Goal: Transaction & Acquisition: Obtain resource

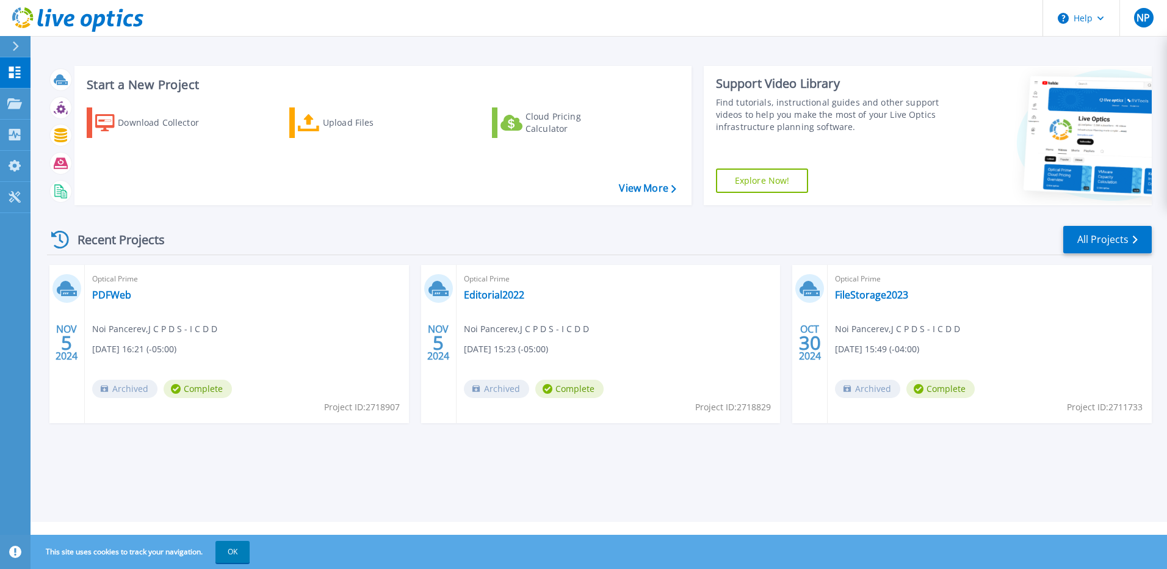
click at [7, 47] on button at bounding box center [15, 46] width 31 height 21
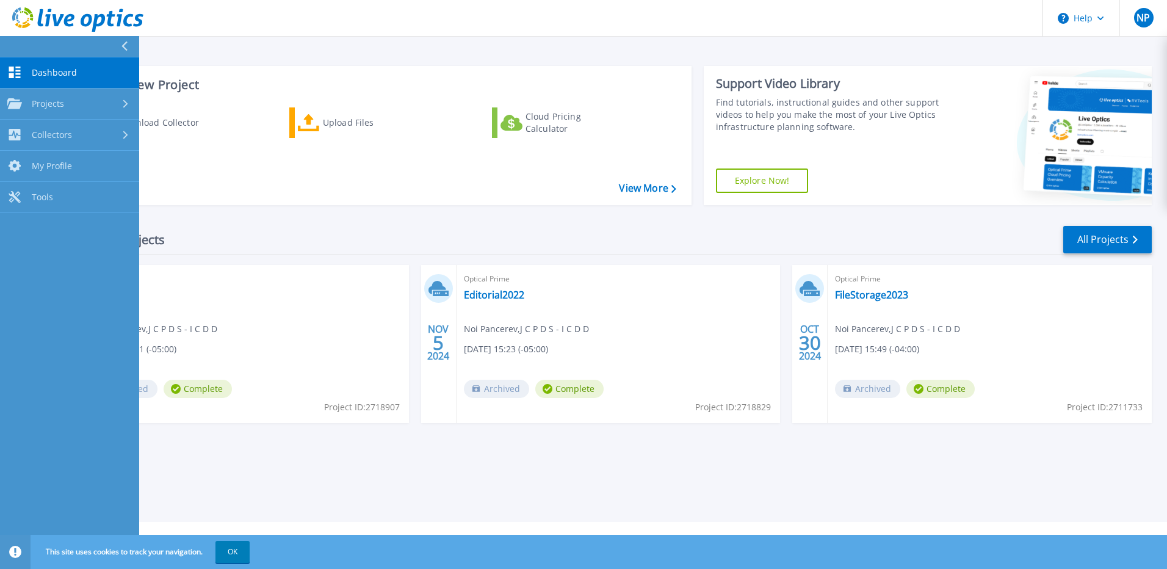
click at [45, 79] on link "Dashboard Dashboard" at bounding box center [69, 72] width 139 height 31
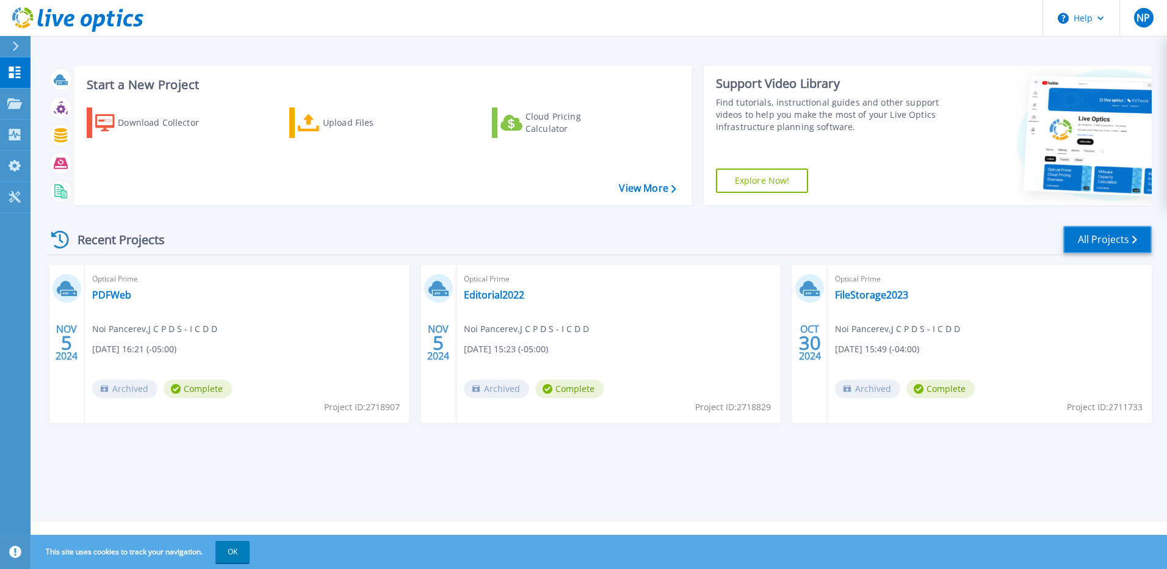
click at [1113, 239] on link "All Projects" at bounding box center [1107, 239] width 88 height 27
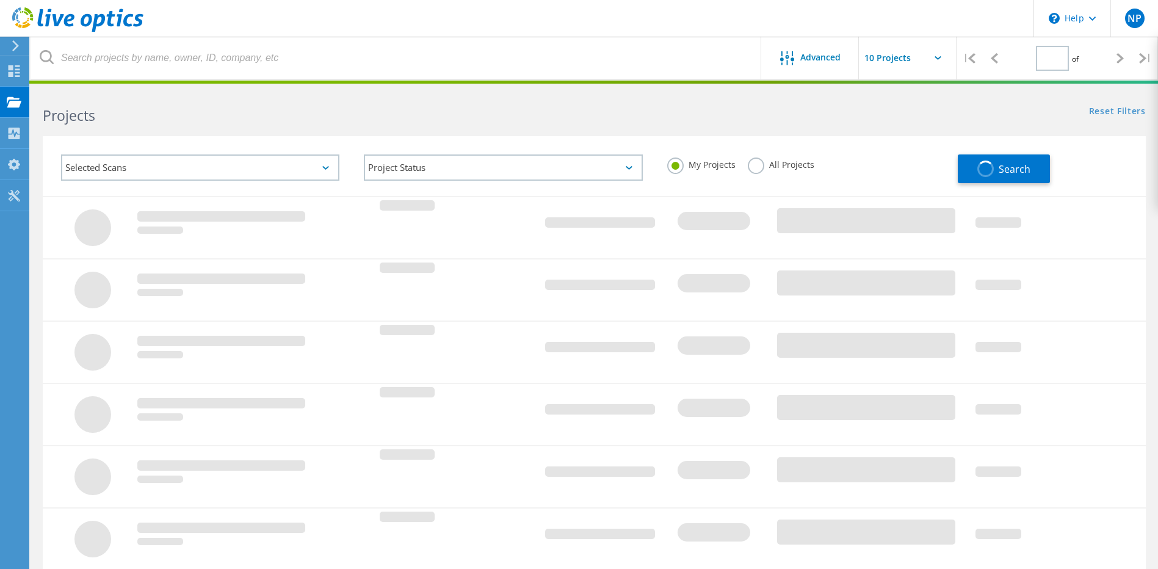
type input "1"
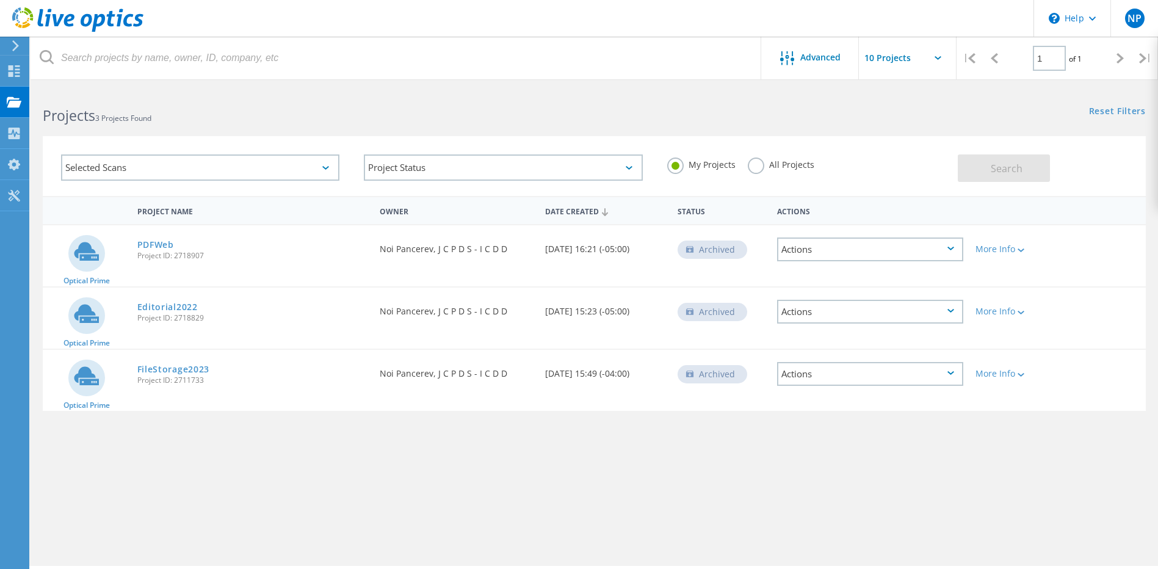
click at [112, 169] on div "Selected Scans" at bounding box center [200, 167] width 278 height 26
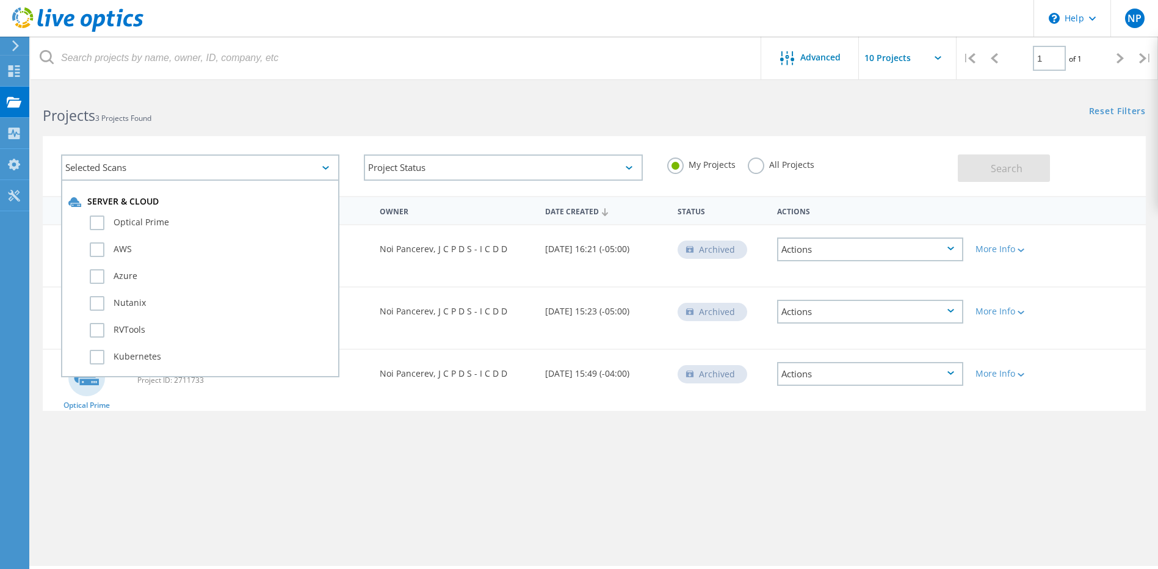
click at [588, 101] on div "Projects 3 Projects Found" at bounding box center [312, 104] width 563 height 32
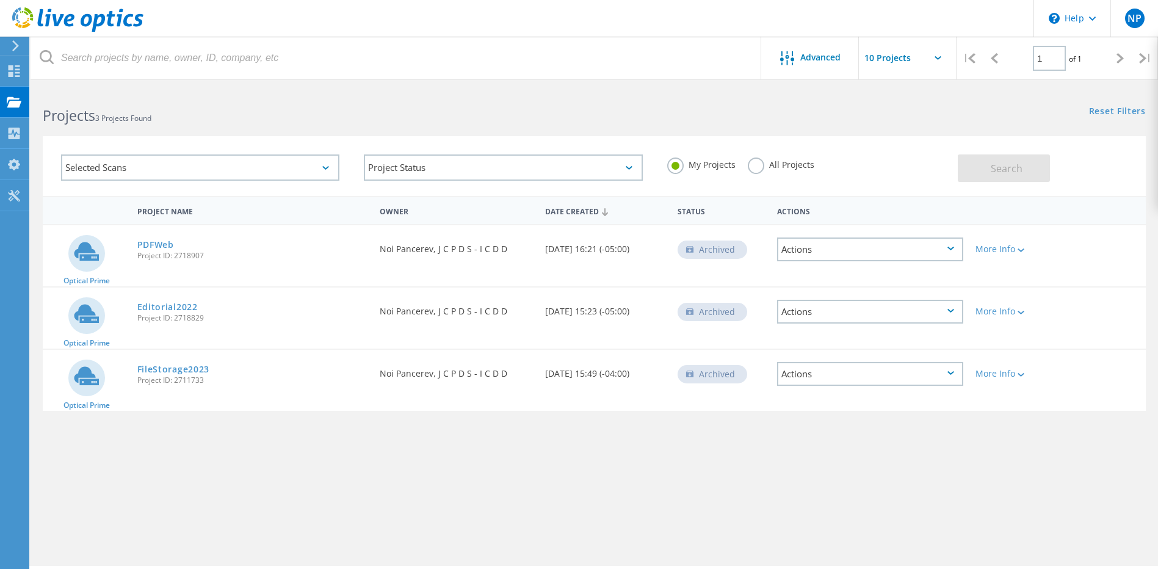
click at [16, 46] on use at bounding box center [15, 45] width 7 height 11
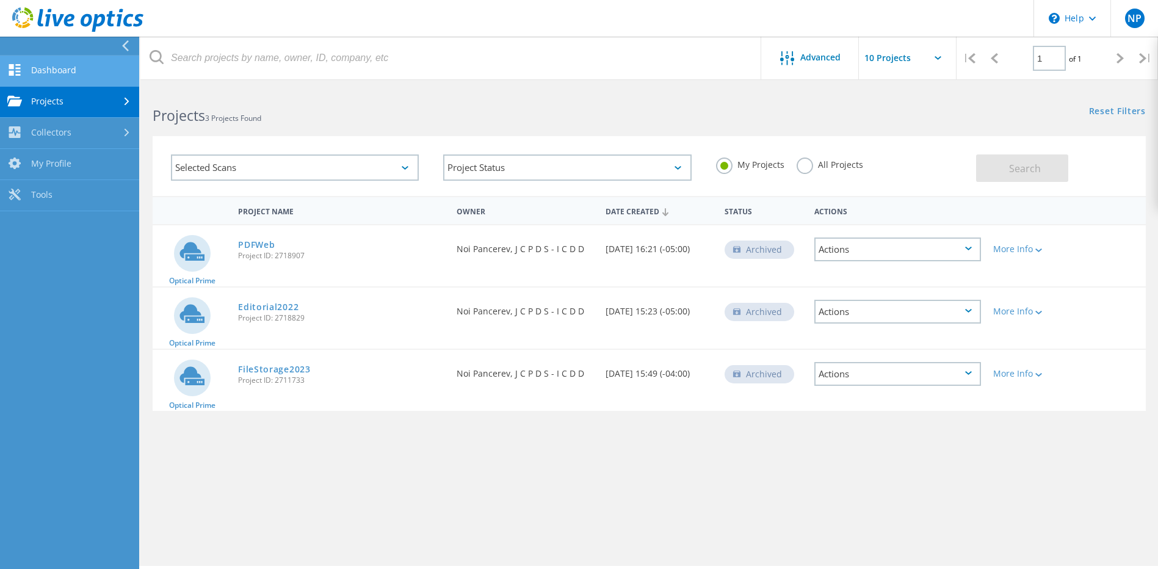
click at [41, 71] on link "Dashboard" at bounding box center [69, 71] width 139 height 31
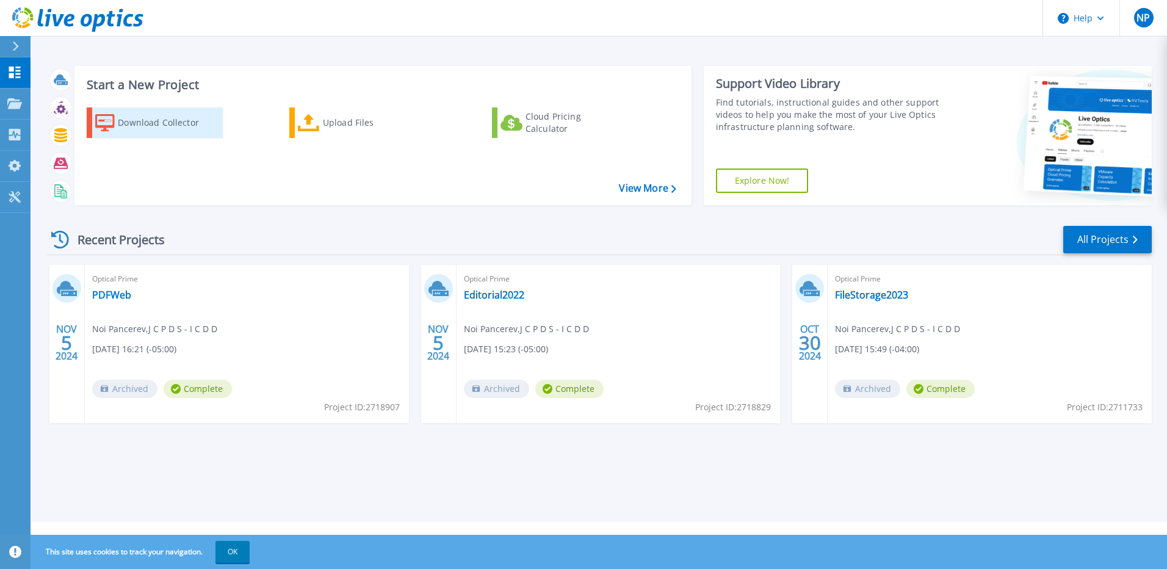
click at [160, 132] on div "Download Collector" at bounding box center [167, 122] width 98 height 24
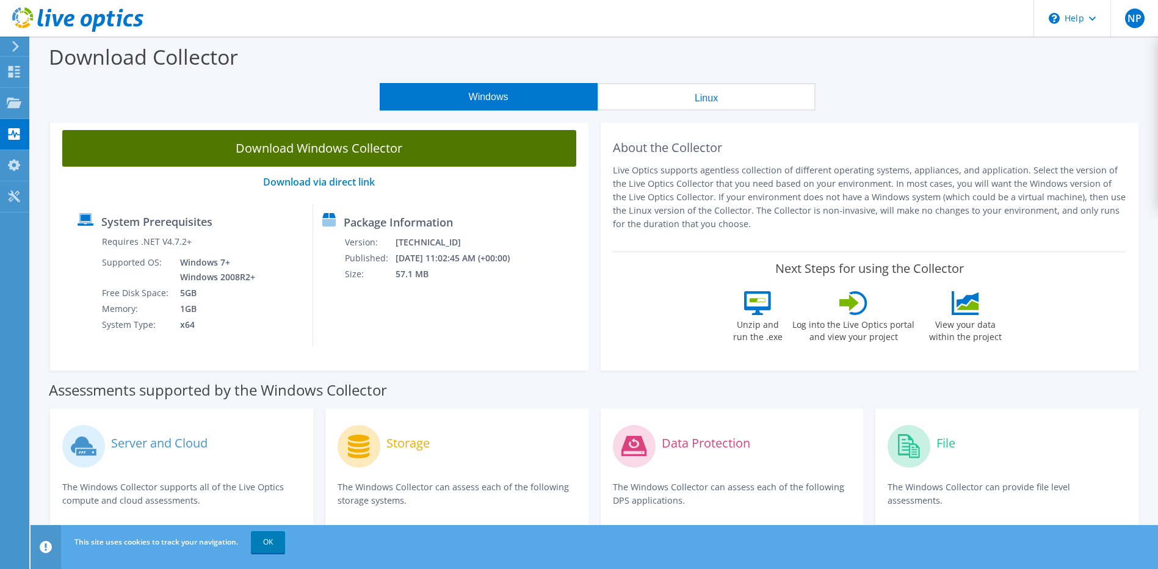
click at [362, 153] on link "Download Windows Collector" at bounding box center [319, 148] width 514 height 37
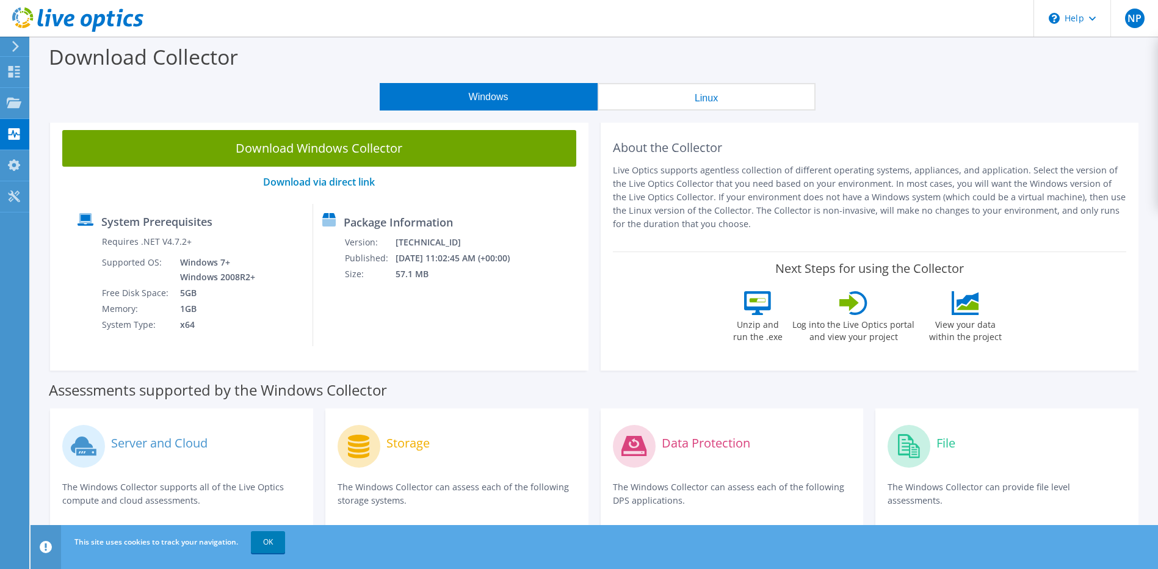
click at [483, 97] on button "Windows" at bounding box center [489, 96] width 218 height 27
click at [18, 71] on icon at bounding box center [14, 72] width 15 height 12
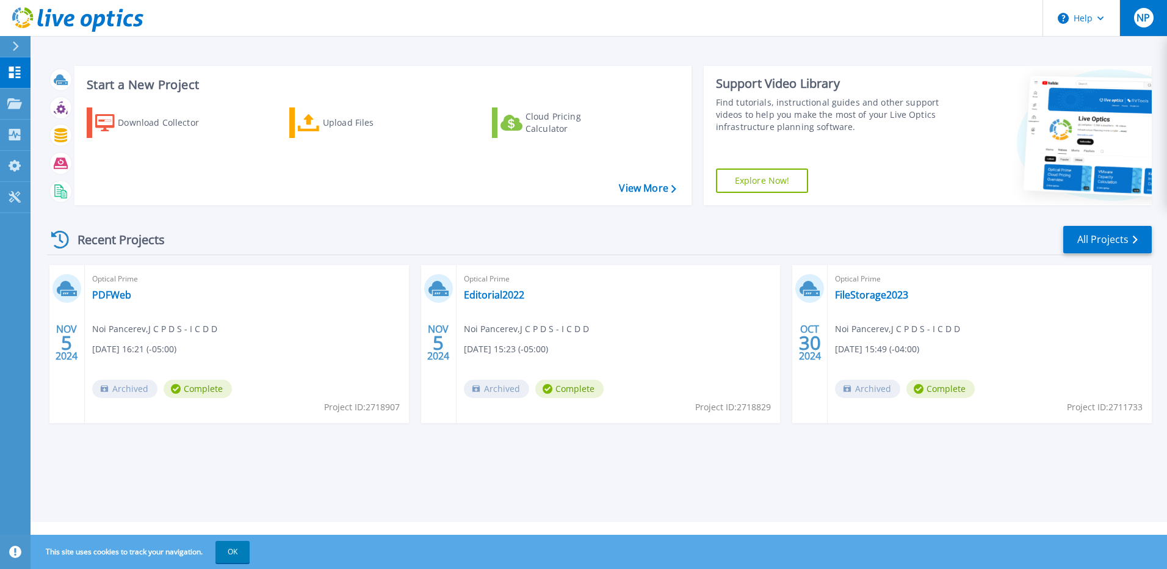
click at [1152, 16] on div "NP" at bounding box center [1144, 18] width 20 height 20
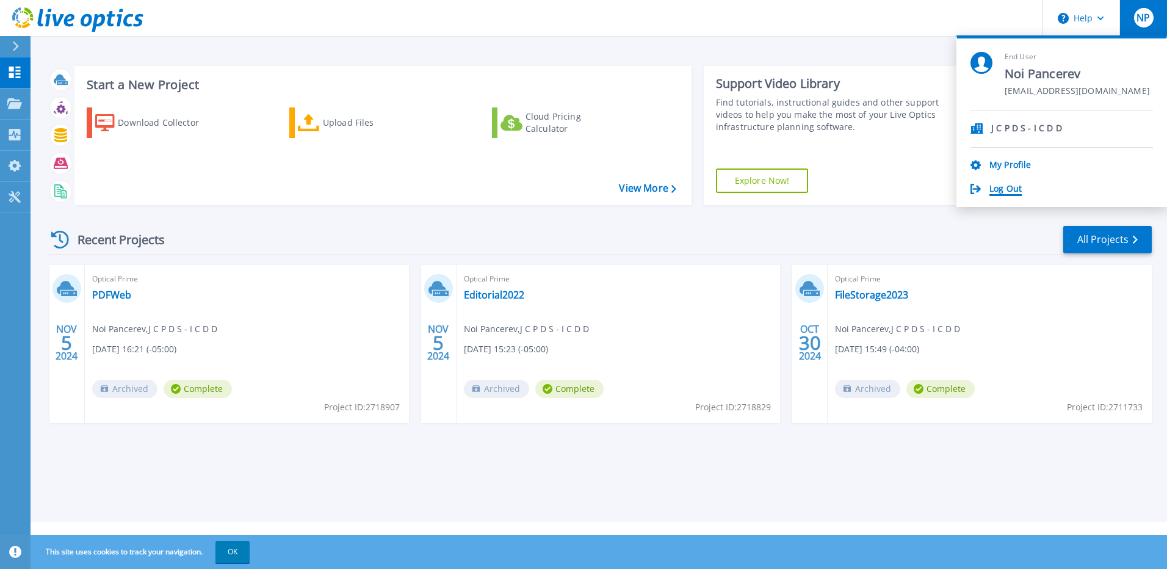
click at [1003, 188] on link "Log Out" at bounding box center [1005, 190] width 32 height 12
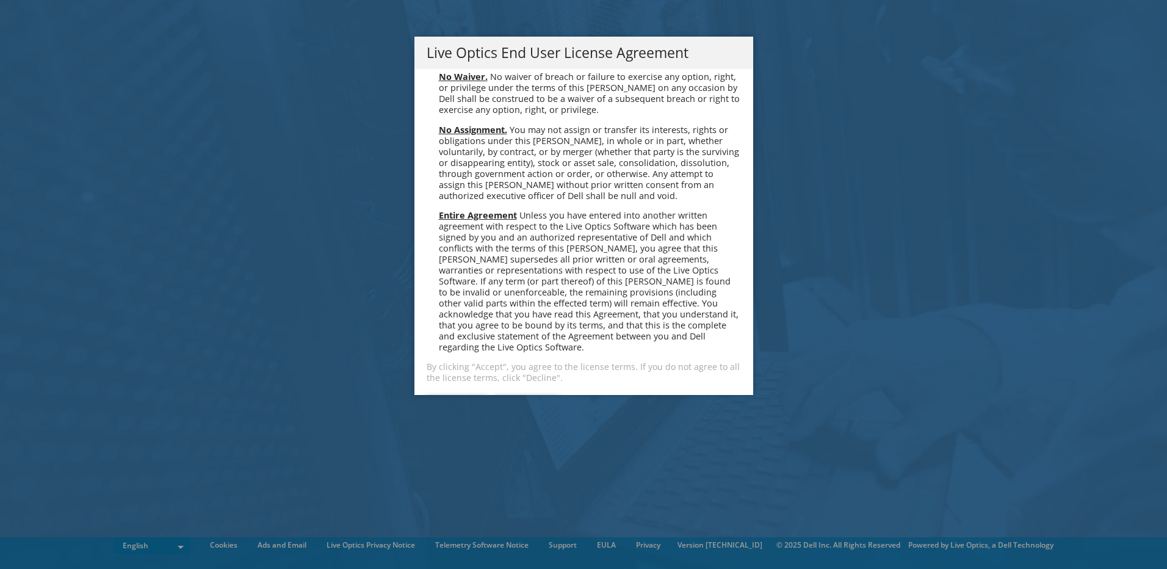
scroll to position [4637, 0]
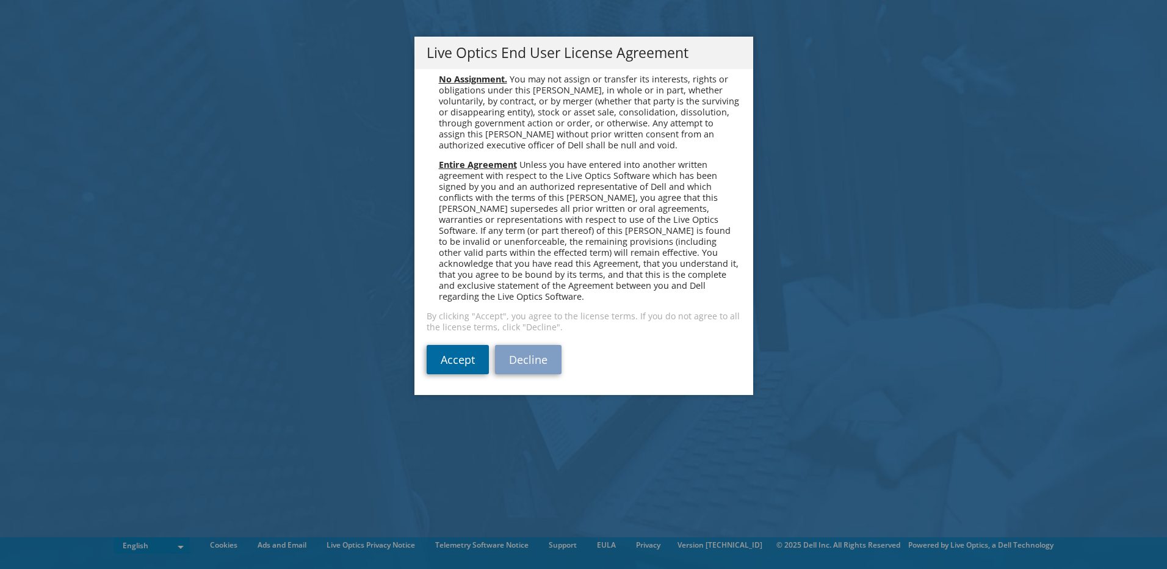
click at [445, 362] on link "Accept" at bounding box center [458, 359] width 62 height 29
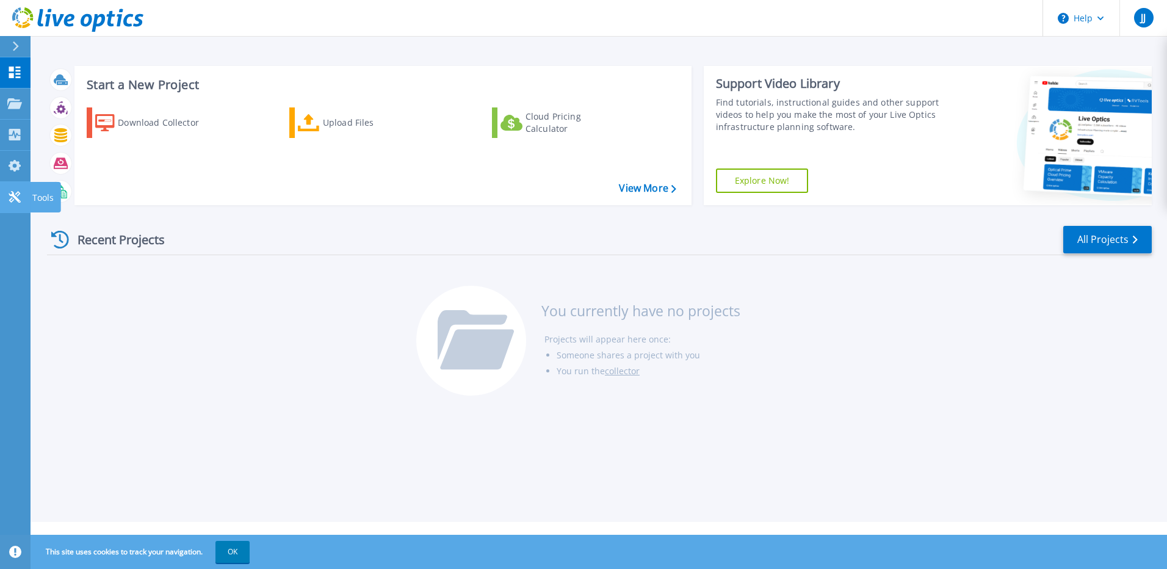
click at [10, 198] on icon at bounding box center [14, 197] width 15 height 12
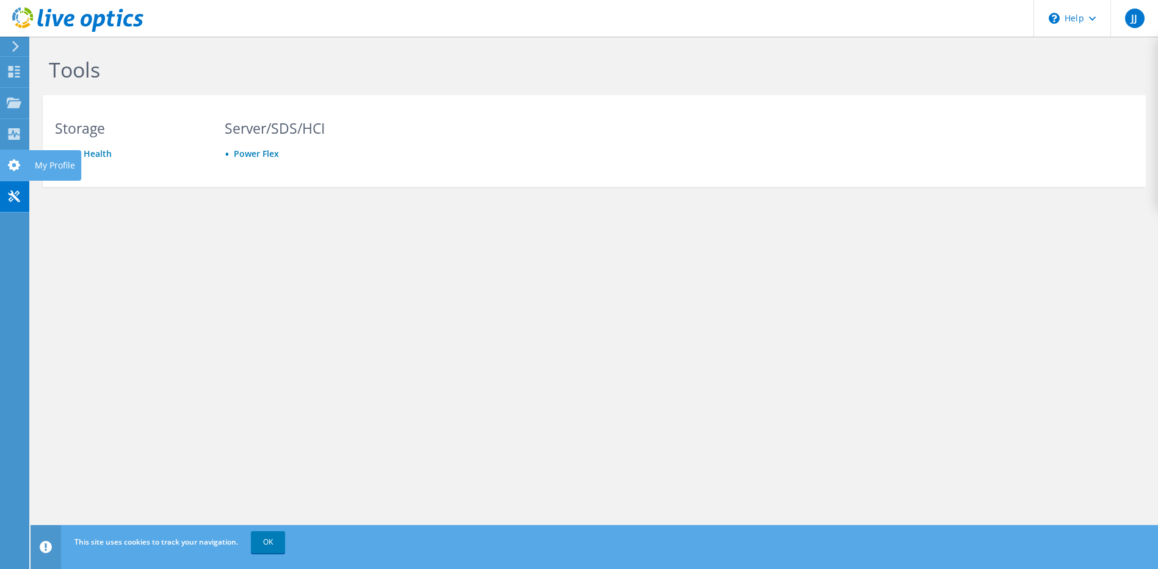
click at [11, 165] on use at bounding box center [14, 165] width 12 height 12
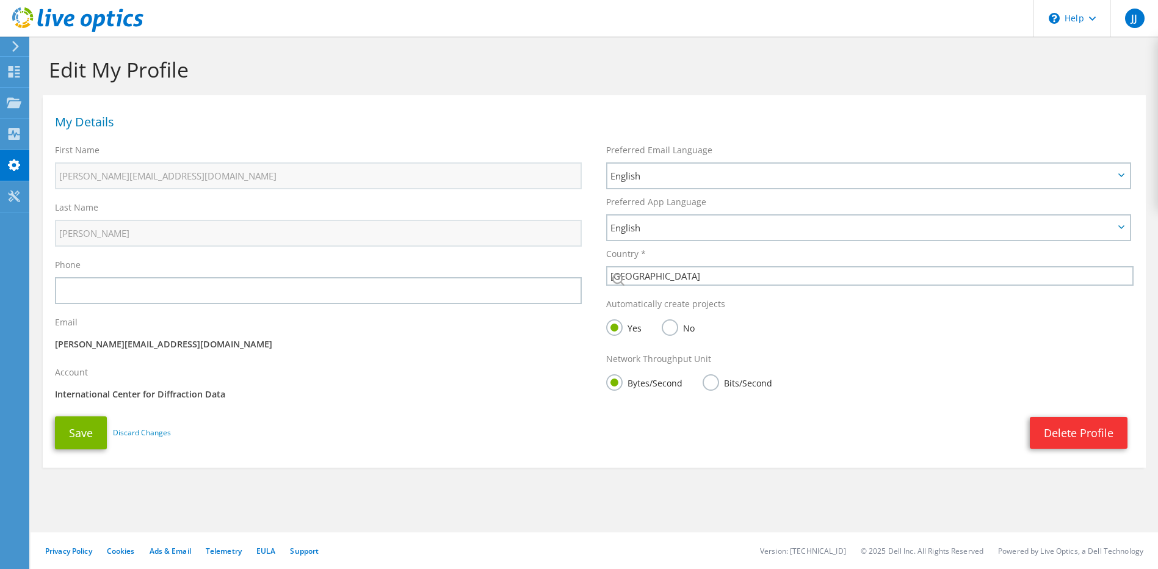
select select "224"
click at [12, 135] on use at bounding box center [15, 134] width 12 height 12
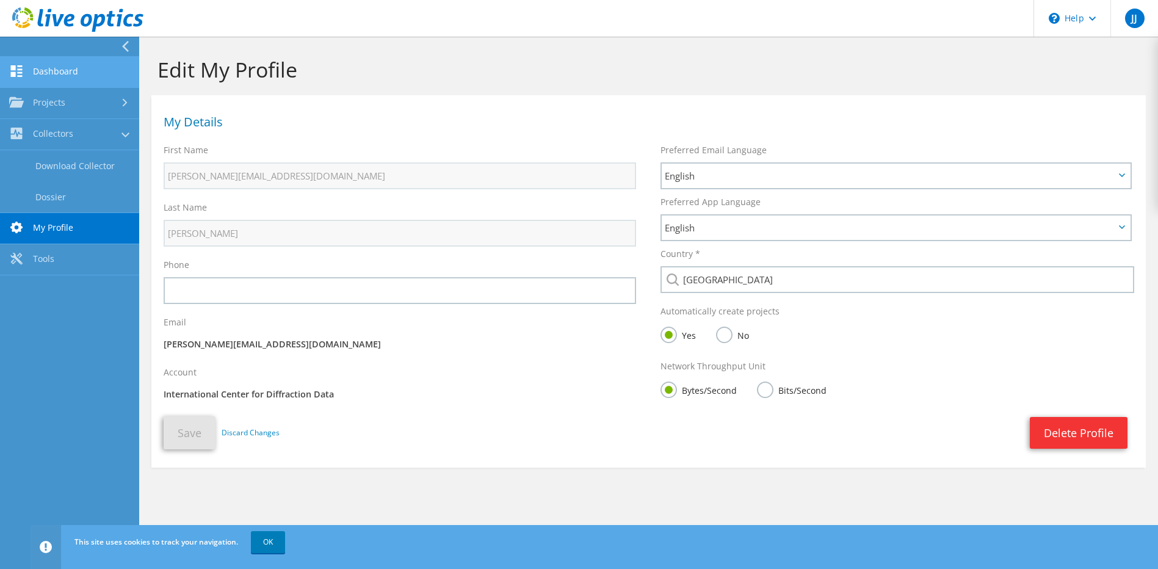
click at [43, 76] on link "Dashboard" at bounding box center [69, 72] width 139 height 31
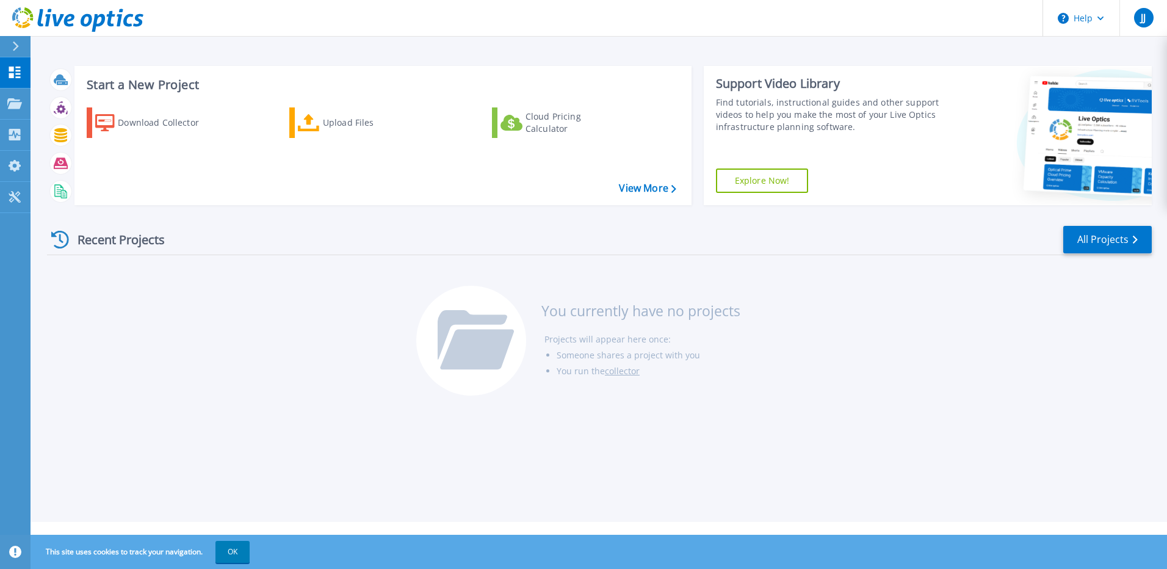
click at [103, 239] on div "Recent Projects" at bounding box center [114, 240] width 134 height 30
click at [174, 125] on div "Download Collector" at bounding box center [167, 122] width 98 height 24
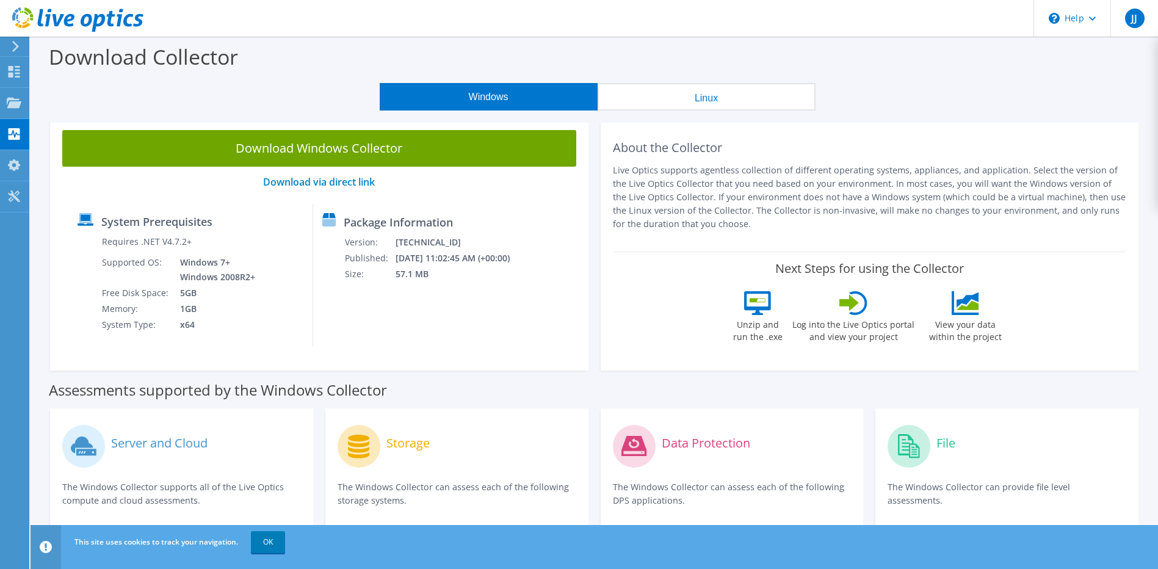
click at [483, 95] on button "Windows" at bounding box center [489, 96] width 218 height 27
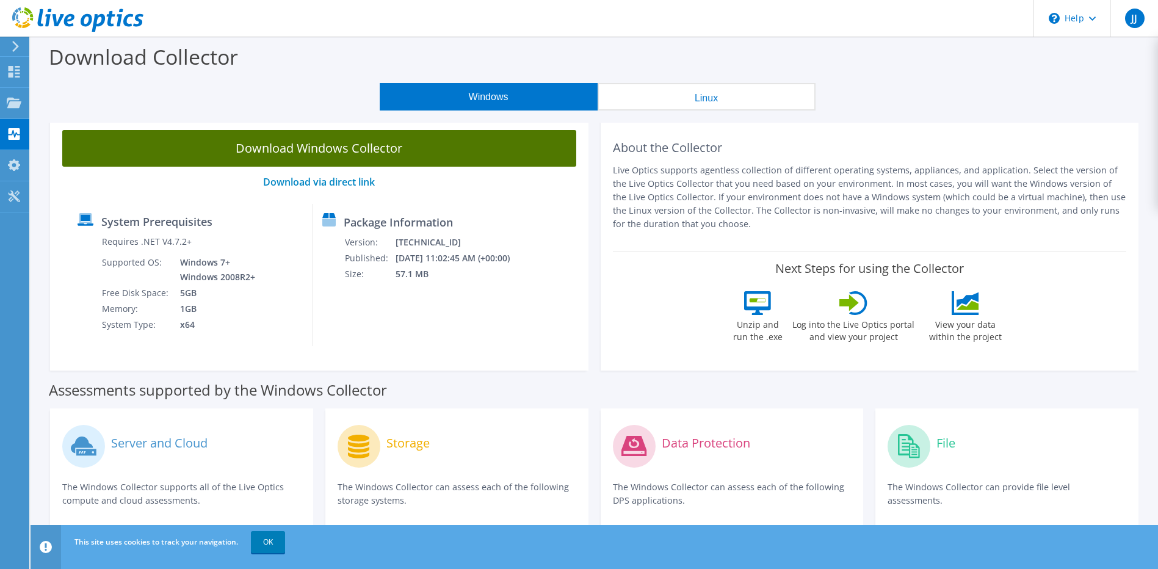
click at [328, 148] on link "Download Windows Collector" at bounding box center [319, 148] width 514 height 37
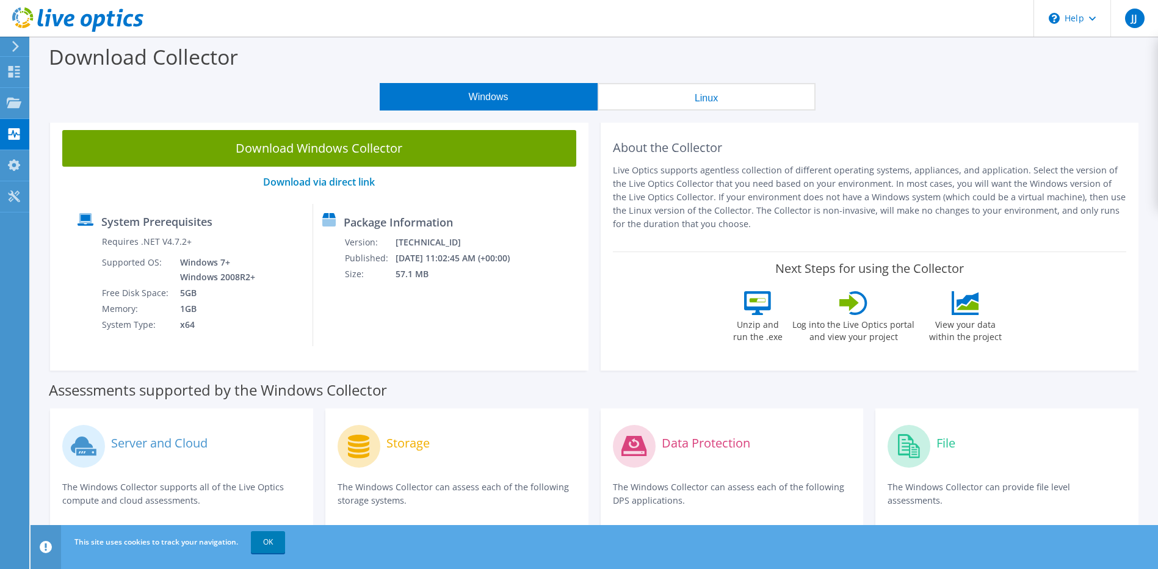
click at [644, 52] on div "Download Collector" at bounding box center [594, 60] width 1115 height 46
click at [264, 543] on link "OK" at bounding box center [268, 542] width 34 height 22
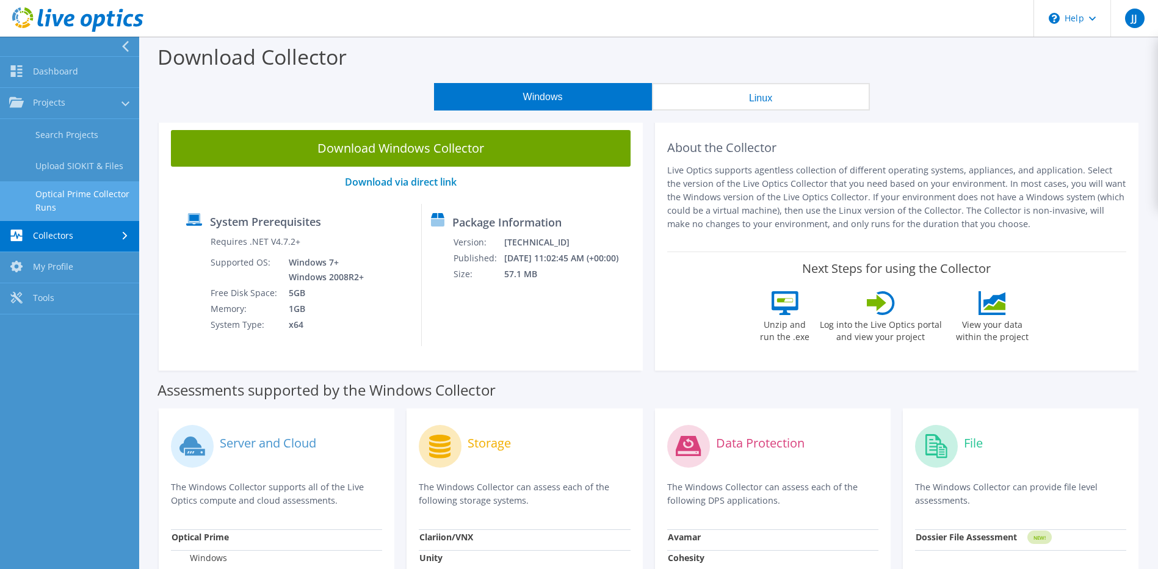
click at [93, 197] on link "Optical Prime Collector Runs" at bounding box center [69, 200] width 139 height 39
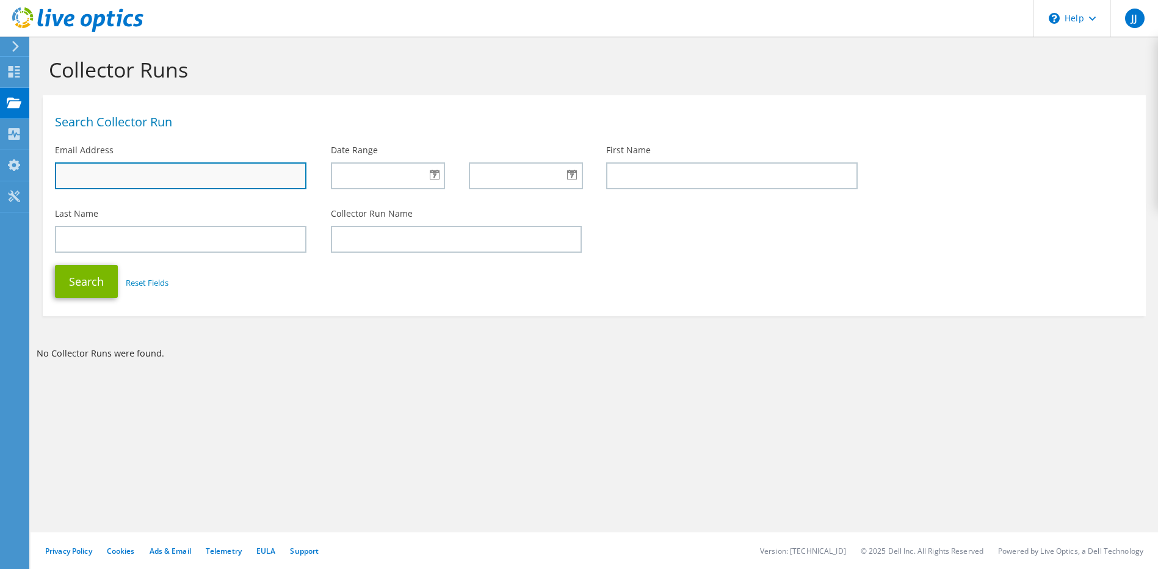
click at [139, 181] on input "text" at bounding box center [180, 175] width 251 height 27
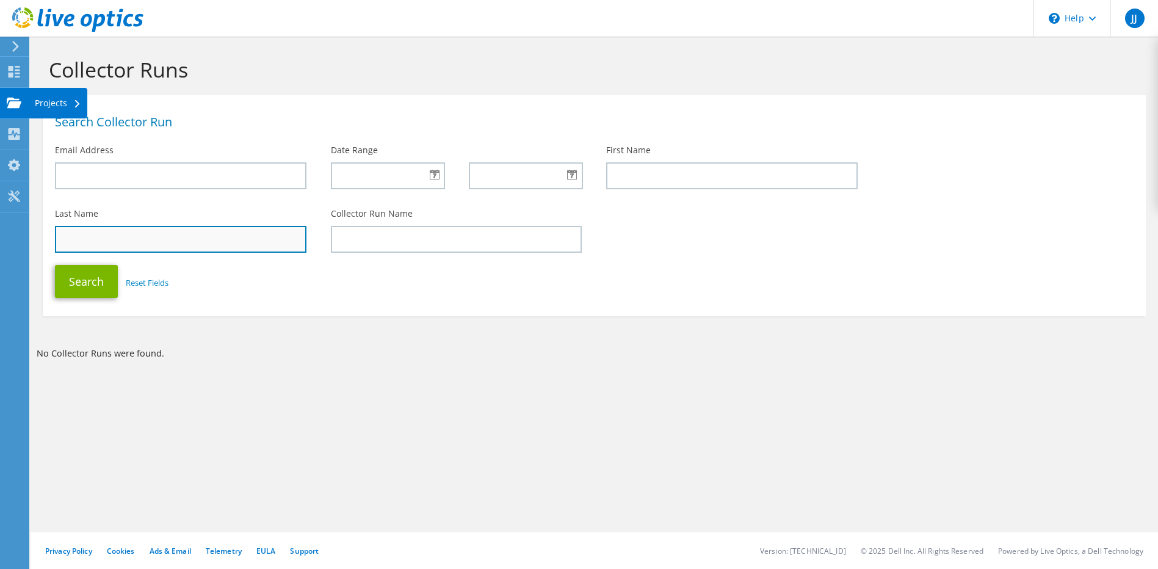
click at [149, 232] on input "text" at bounding box center [180, 239] width 251 height 27
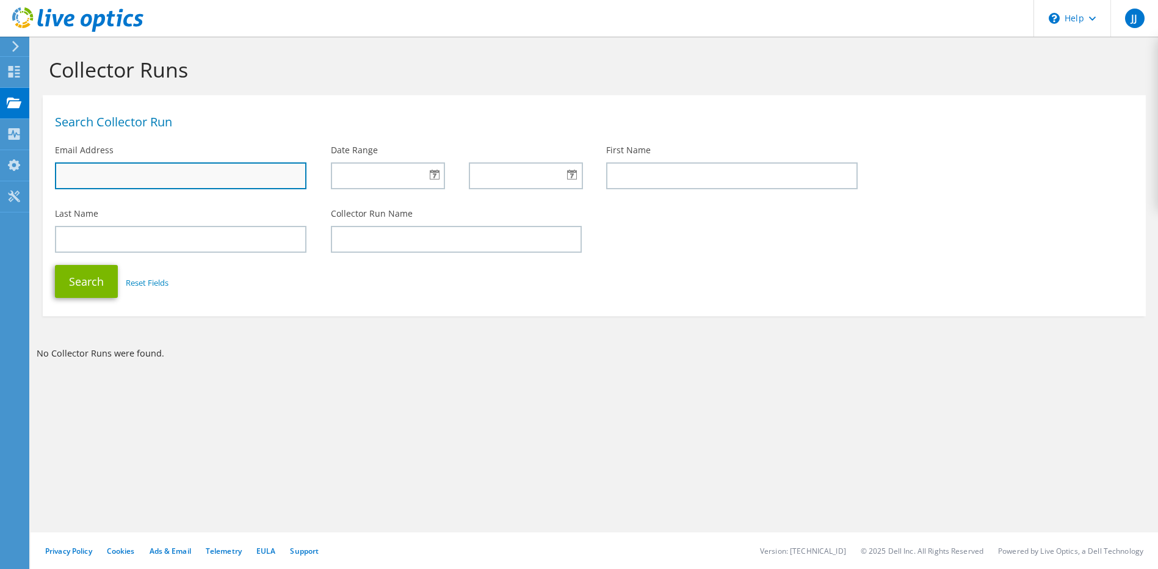
click at [142, 180] on input "text" at bounding box center [180, 175] width 251 height 27
click at [71, 175] on input "text" at bounding box center [180, 175] width 251 height 27
click at [435, 175] on div at bounding box center [388, 175] width 114 height 27
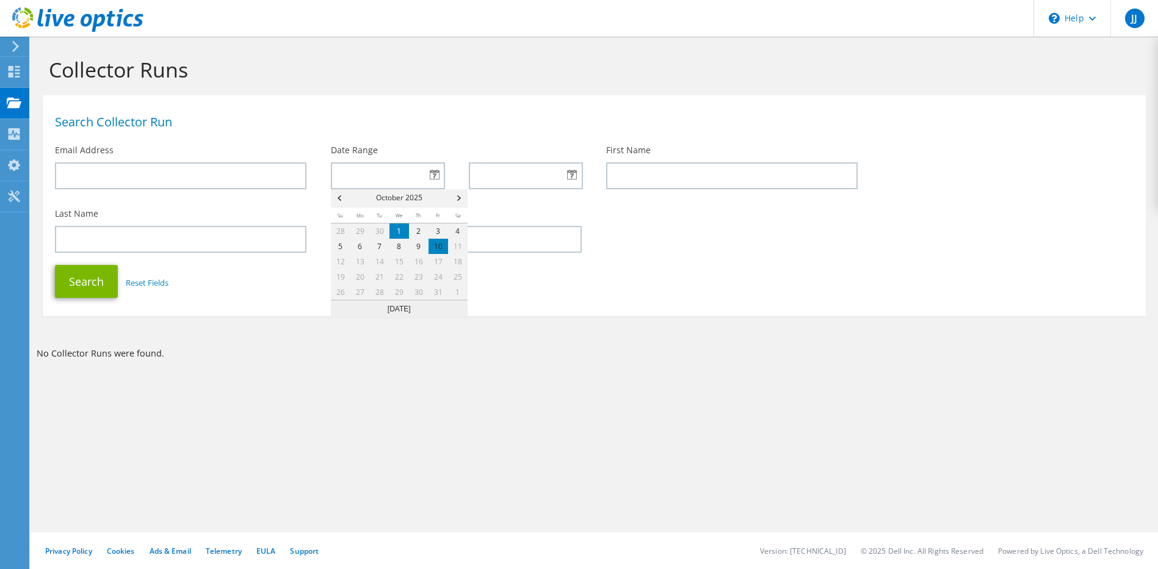
click at [396, 233] on link "1" at bounding box center [399, 230] width 20 height 15
type input "10/01/2025"
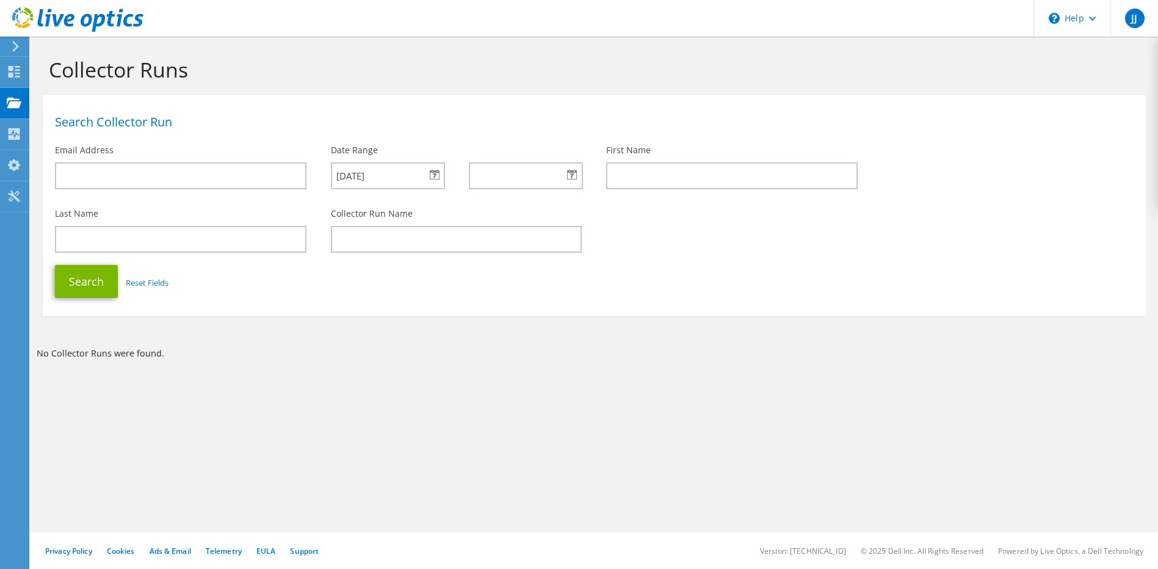
click at [579, 171] on div at bounding box center [526, 175] width 114 height 27
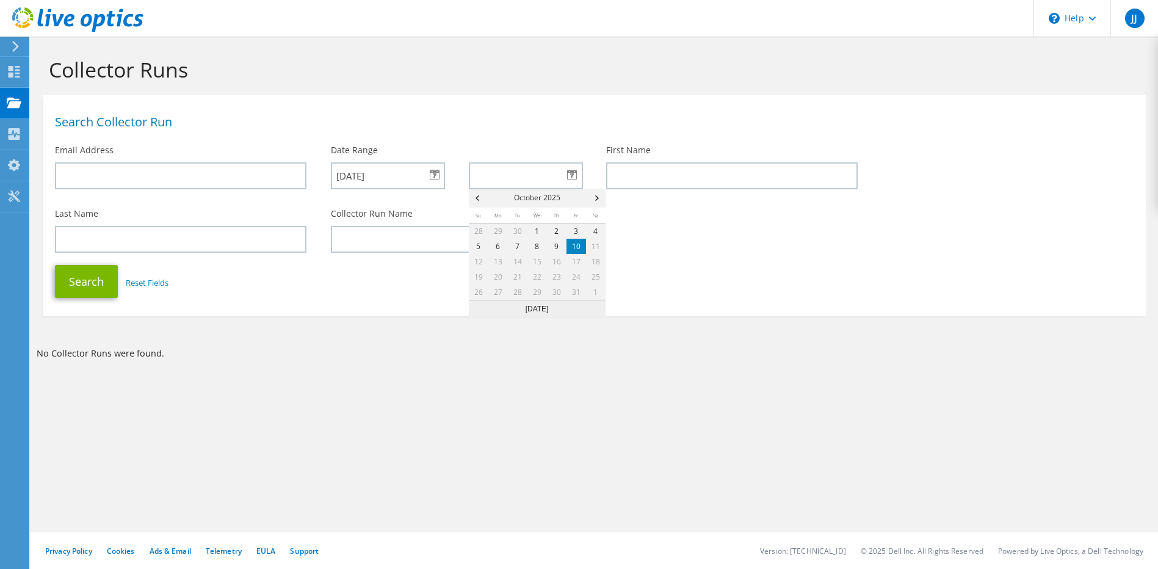
click at [582, 242] on link "10" at bounding box center [576, 246] width 20 height 15
type input "[DATE]"
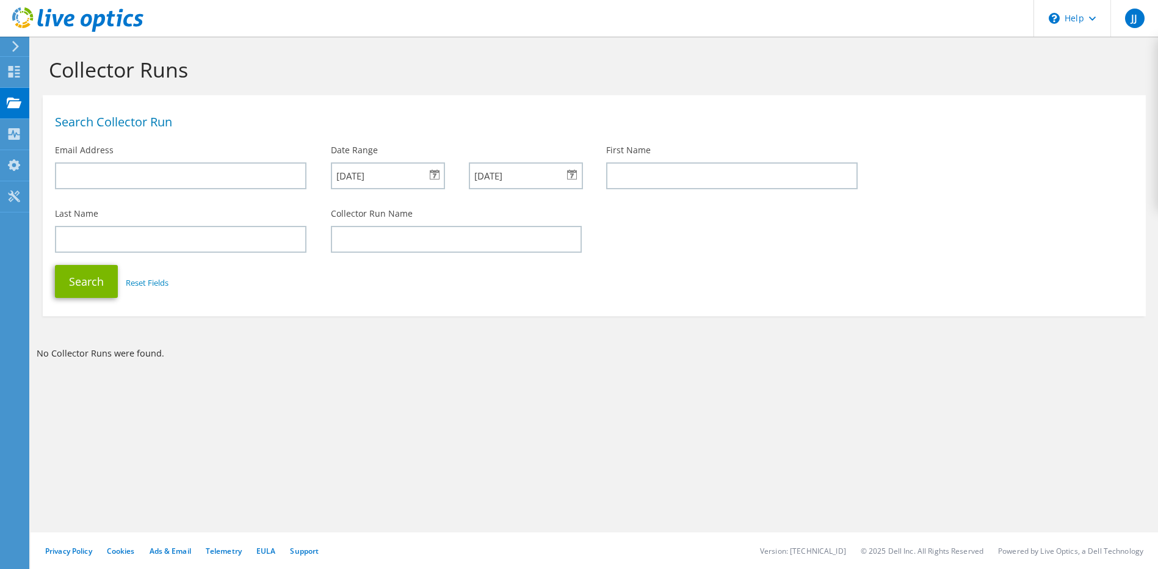
click at [433, 171] on div "10/01/2025" at bounding box center [388, 175] width 114 height 27
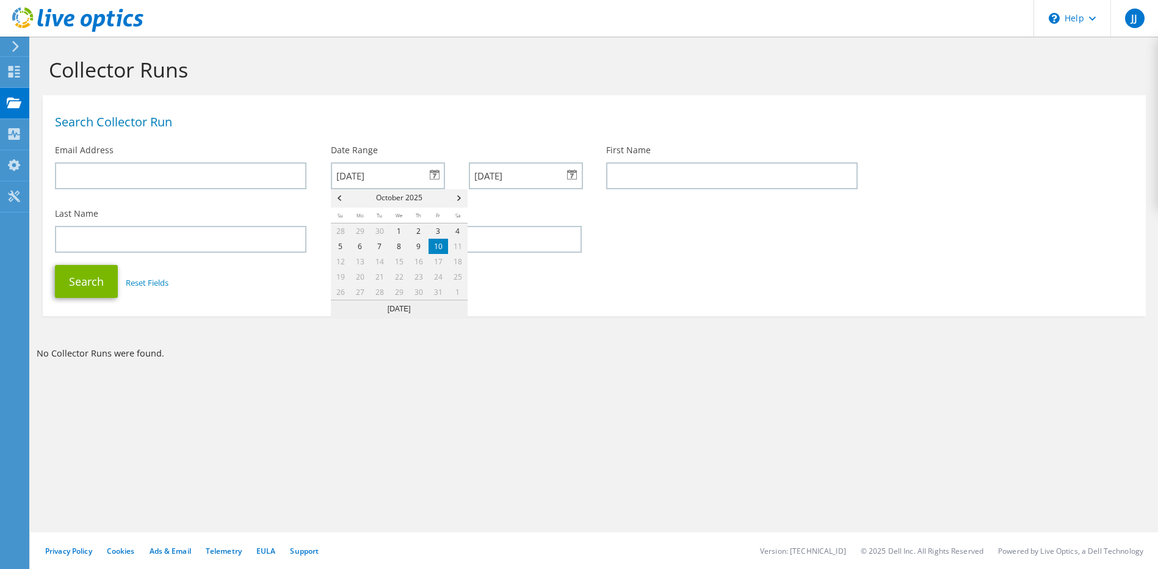
click at [439, 246] on link "10" at bounding box center [438, 246] width 20 height 15
type input "10/10/2025"
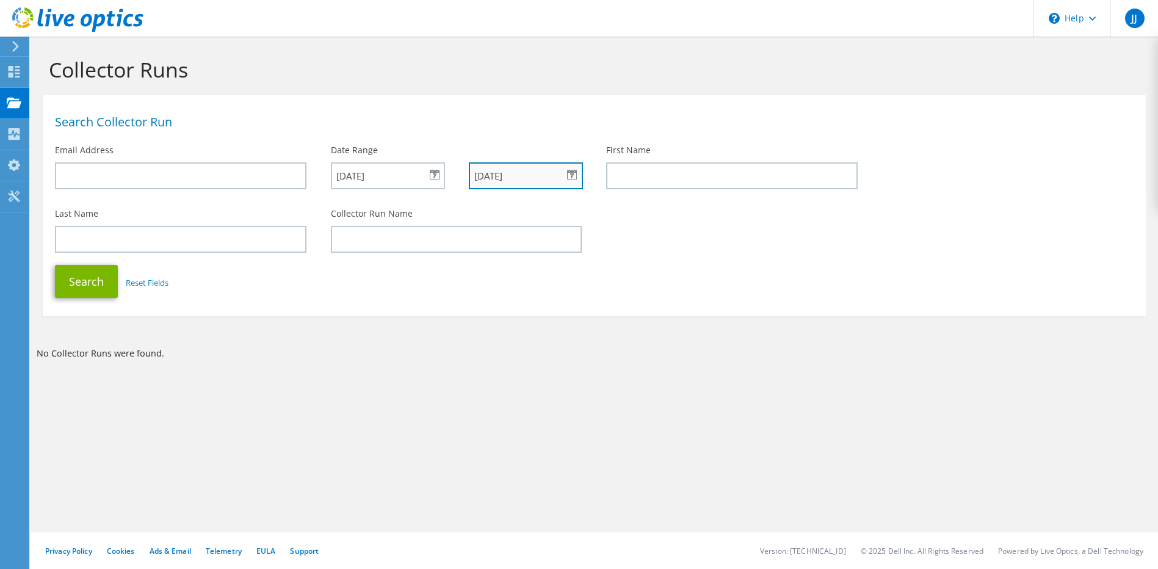
click at [535, 179] on input "10/10/2025" at bounding box center [526, 175] width 114 height 27
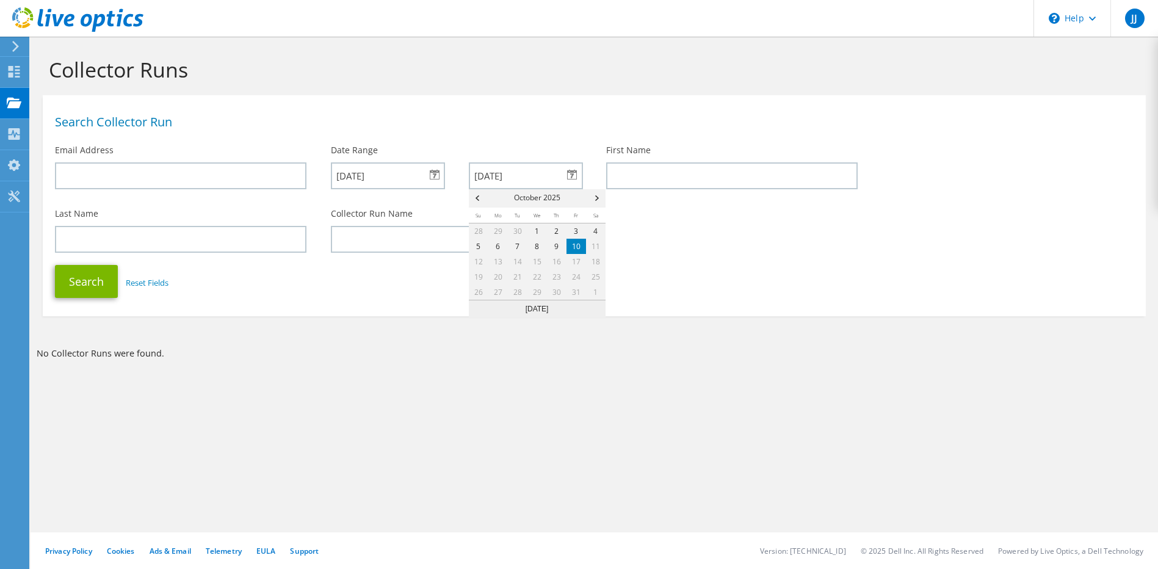
click at [580, 245] on link "10" at bounding box center [576, 246] width 20 height 15
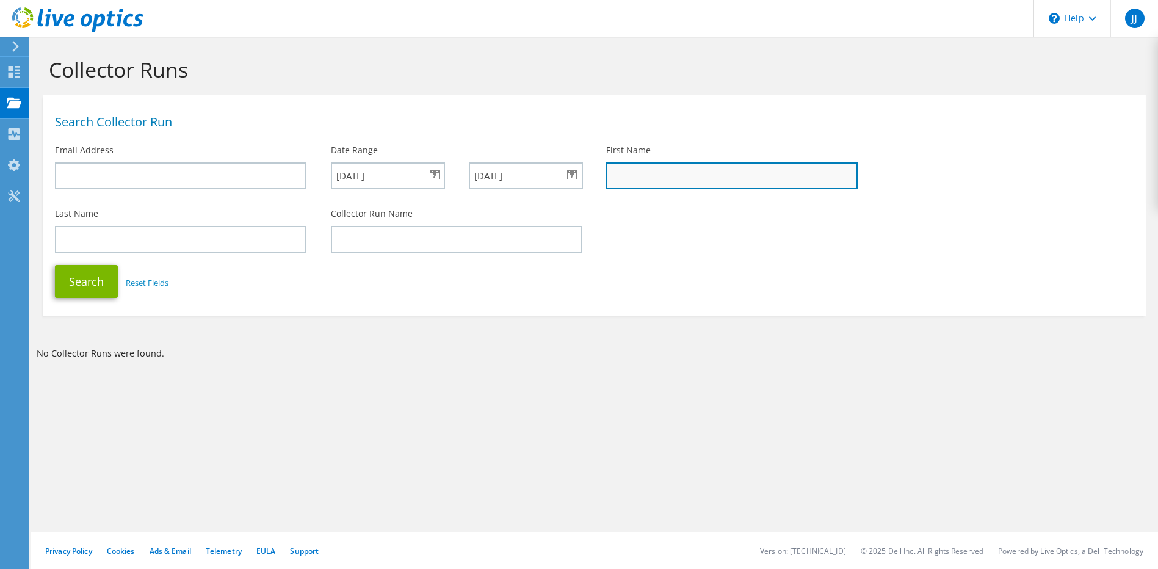
click at [644, 174] on input "text" at bounding box center [731, 175] width 251 height 27
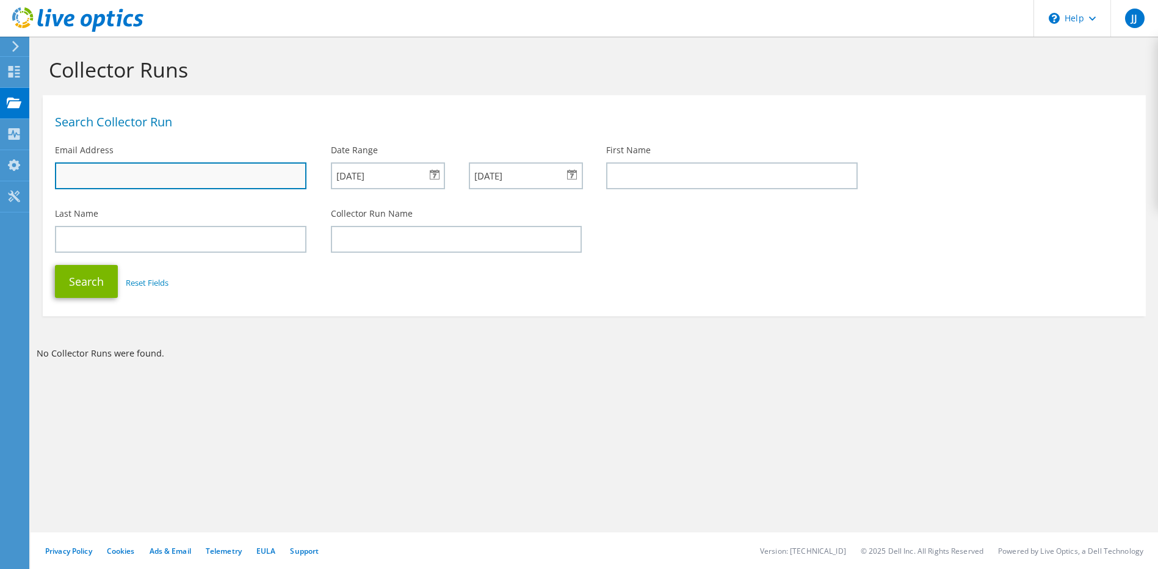
click at [152, 174] on input "text" at bounding box center [180, 175] width 251 height 27
click at [1131, 0] on div at bounding box center [579, 0] width 1158 height 0
click at [185, 172] on input "text" at bounding box center [180, 175] width 251 height 27
type input "jeff"
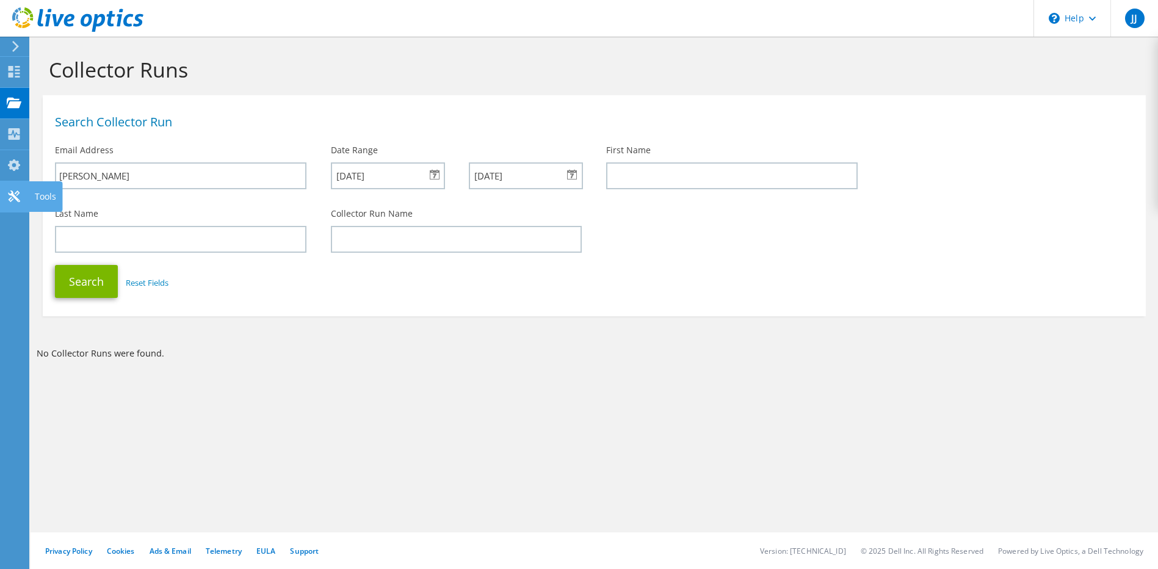
click at [12, 201] on icon at bounding box center [14, 196] width 15 height 12
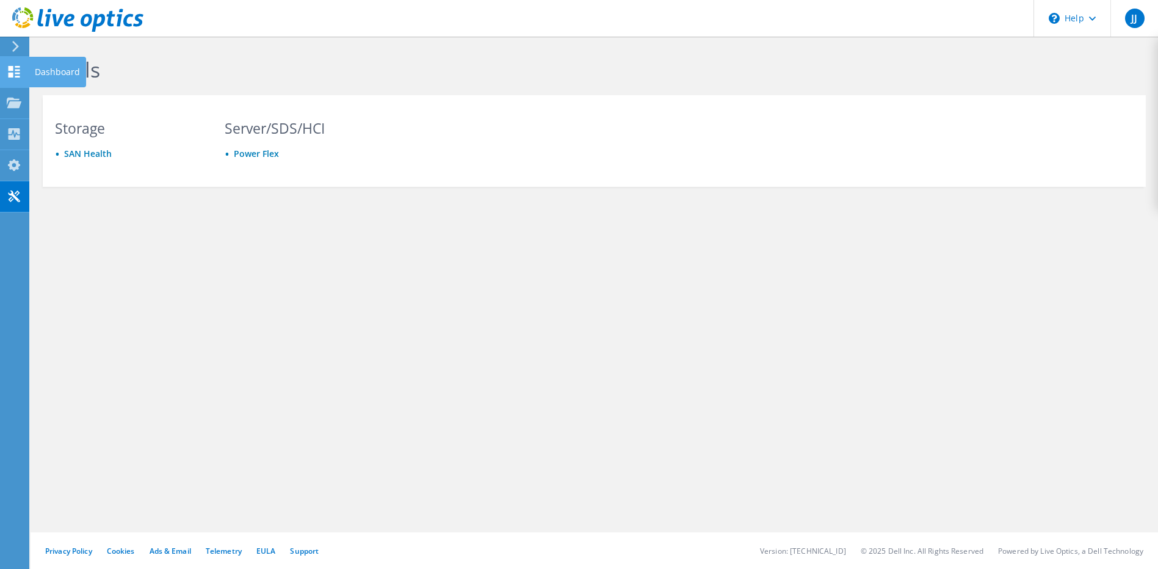
click at [20, 68] on icon at bounding box center [14, 72] width 15 height 12
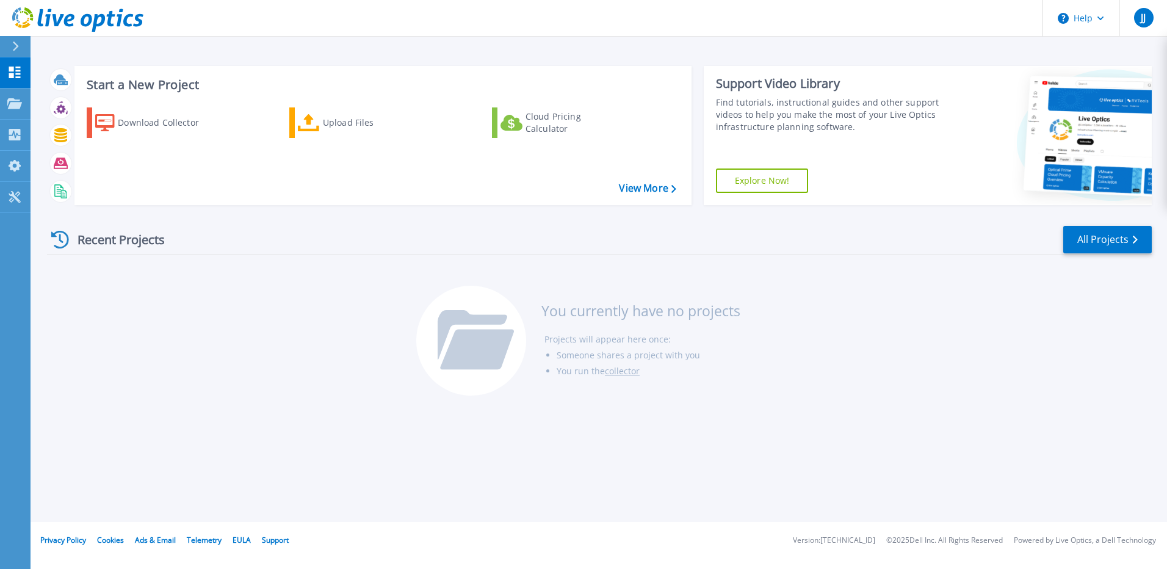
click at [71, 237] on div "Recent Projects" at bounding box center [114, 240] width 134 height 30
click at [619, 372] on link "collector" at bounding box center [622, 371] width 35 height 12
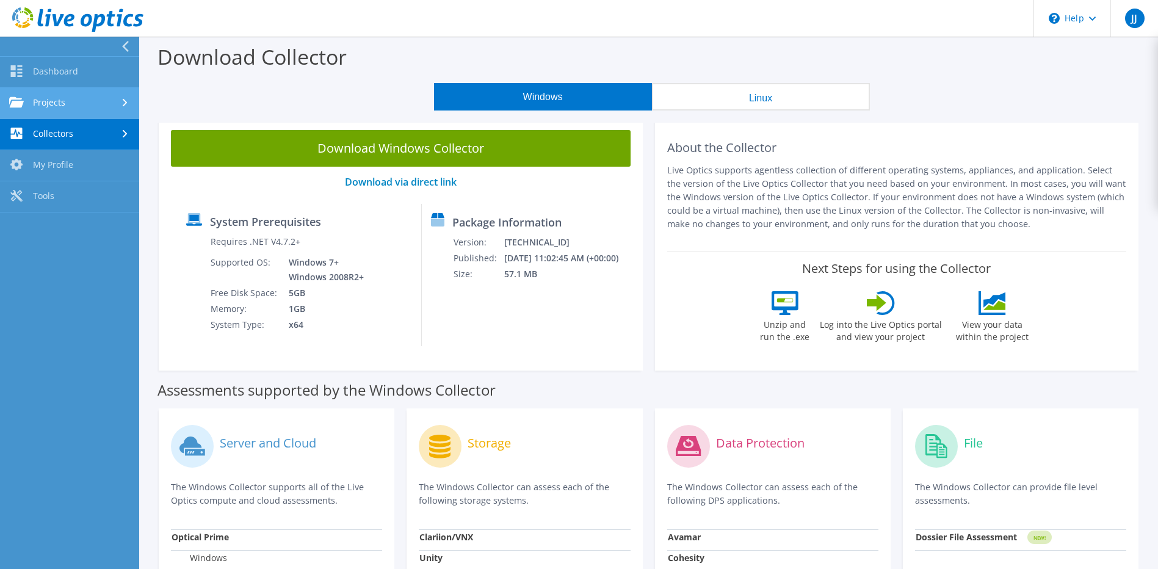
click at [79, 104] on link "Projects" at bounding box center [69, 103] width 139 height 31
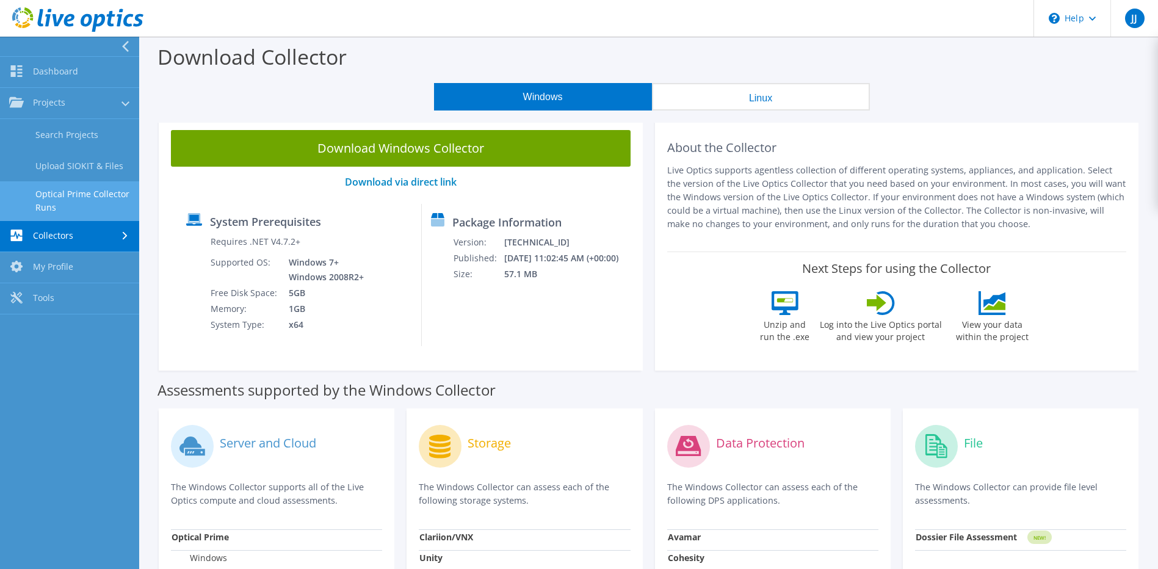
click at [96, 198] on link "Optical Prime Collector Runs" at bounding box center [69, 200] width 139 height 39
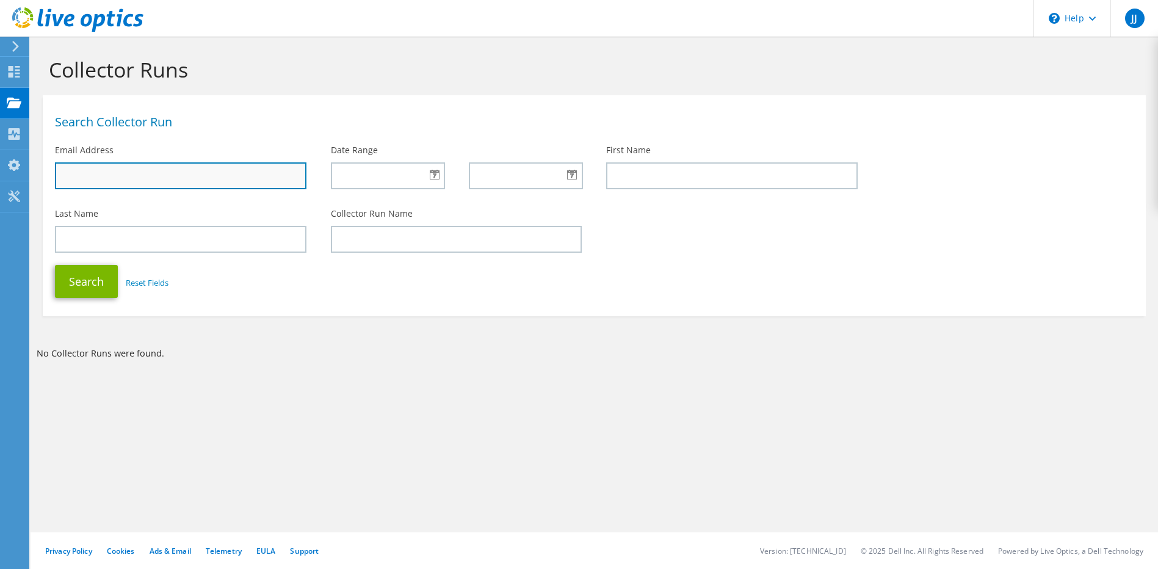
click at [110, 170] on input "text" at bounding box center [180, 175] width 251 height 27
type input "J"
type input "jefferies@icdd."
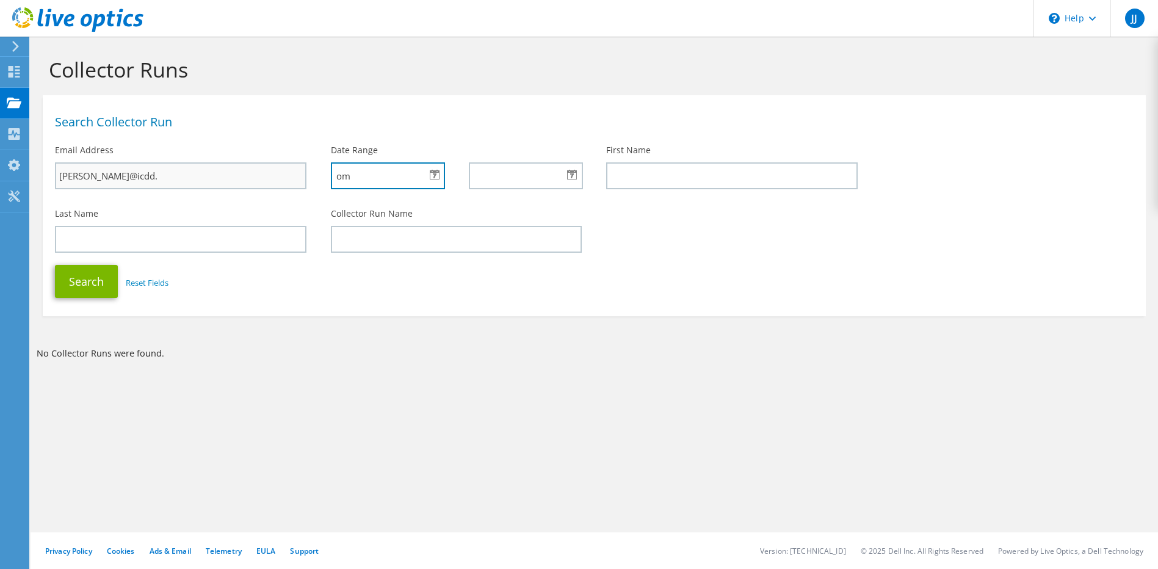
type input "om"
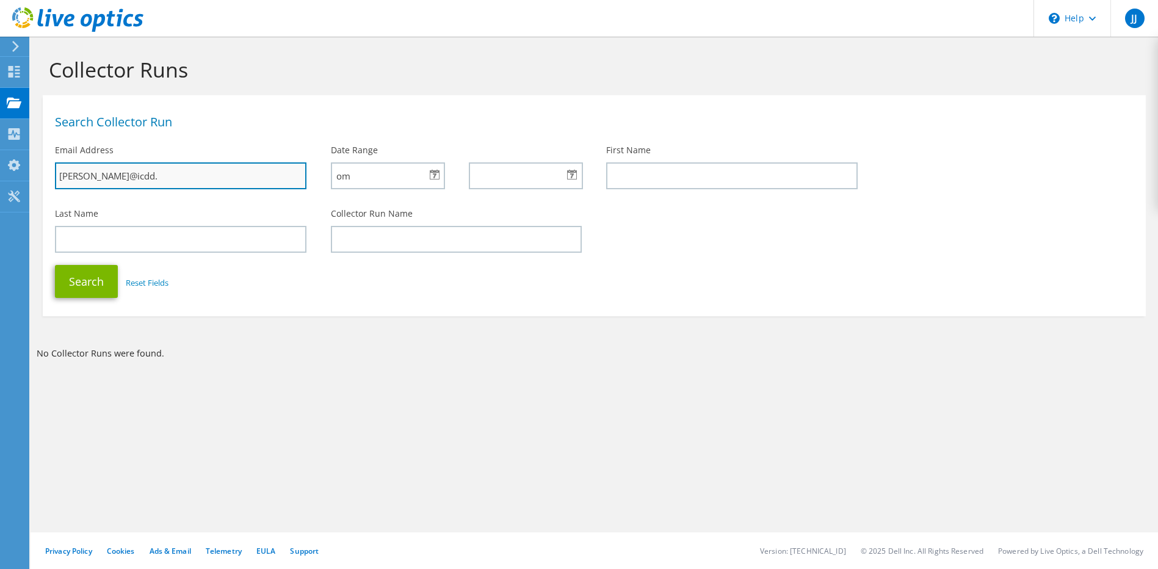
click at [126, 178] on input "jefferies@icdd." at bounding box center [180, 175] width 251 height 27
type input "[PERSON_NAME][EMAIL_ADDRESS][DOMAIN_NAME]"
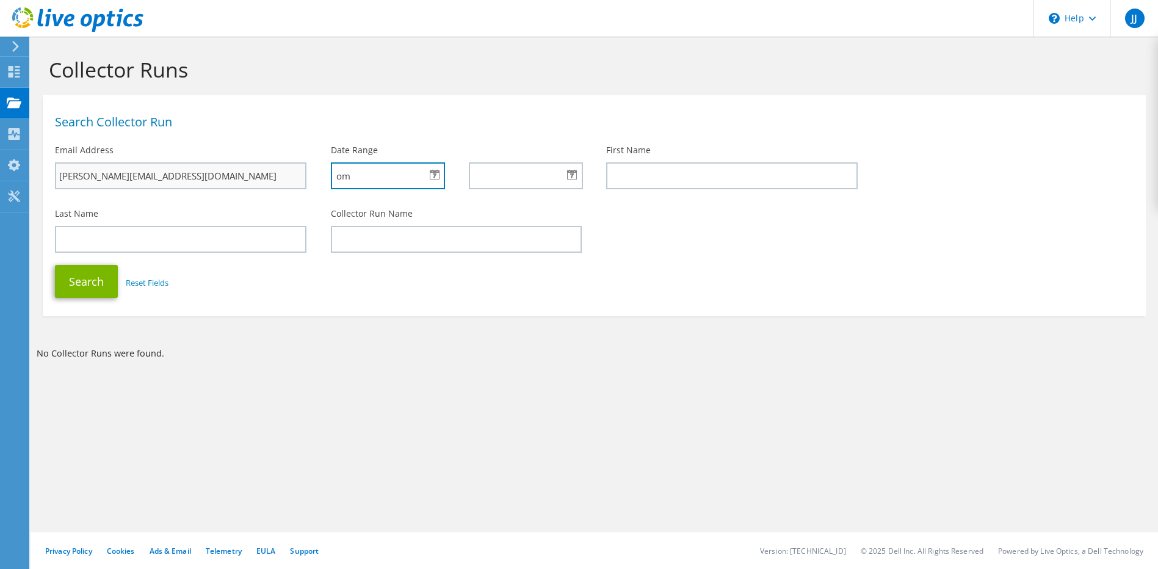
drag, startPoint x: 366, startPoint y: 180, endPoint x: 266, endPoint y: 168, distance: 100.8
click at [266, 168] on div "Search Collector Run Email Address jefferies@icdd.com Date Range om First Name" at bounding box center [594, 151] width 1103 height 100
click at [437, 177] on div at bounding box center [388, 175] width 114 height 27
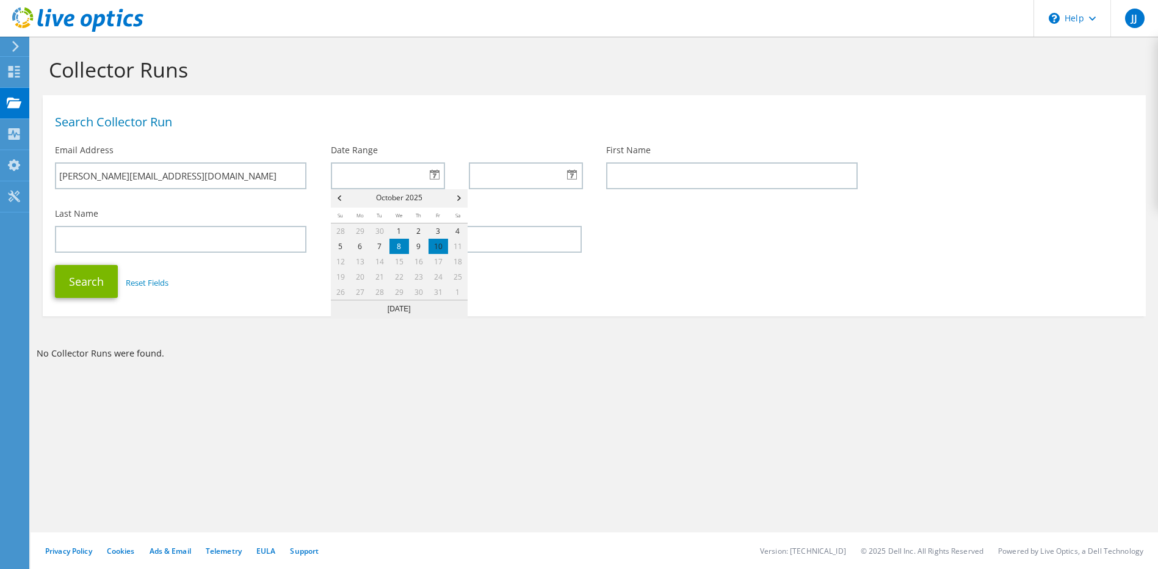
click at [391, 244] on link "8" at bounding box center [399, 246] width 20 height 15
type input "10/08/2025"
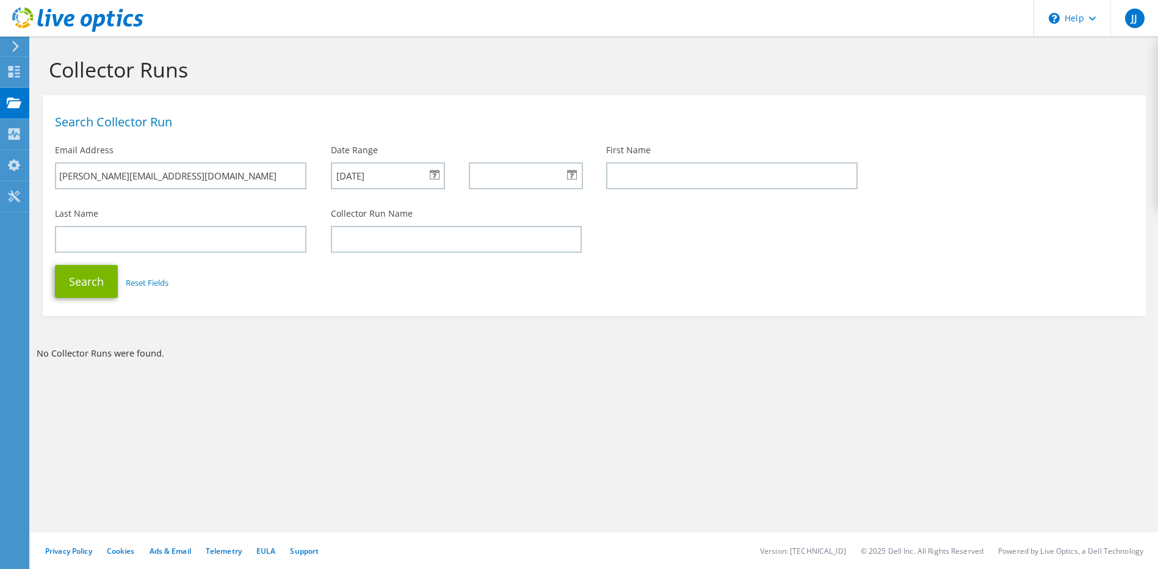
click at [566, 171] on div at bounding box center [526, 175] width 114 height 27
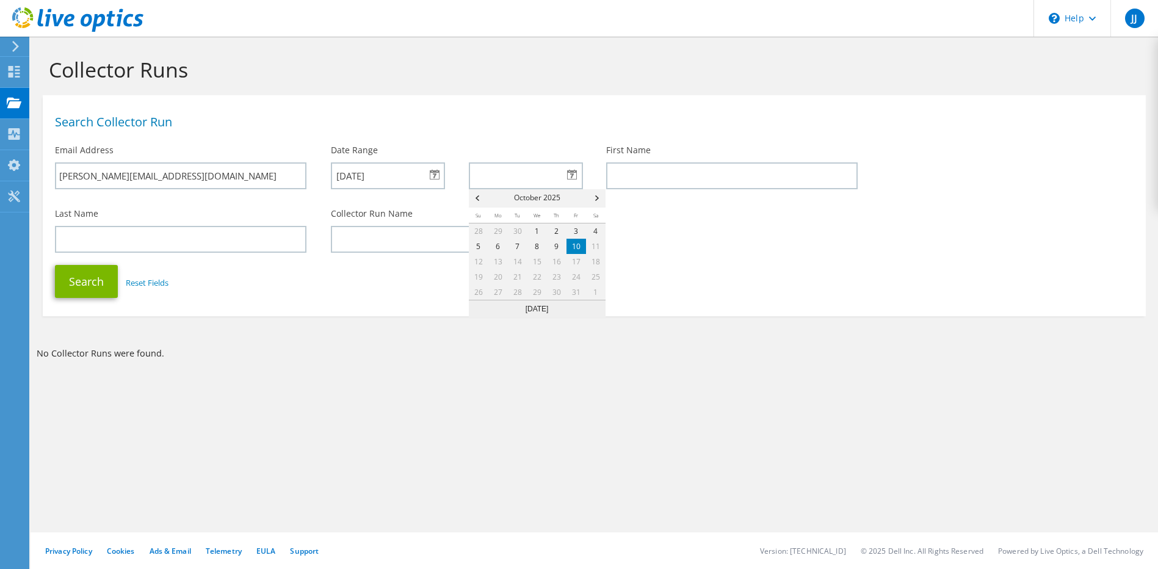
click at [575, 241] on link "10" at bounding box center [576, 246] width 20 height 15
type input "[DATE]"
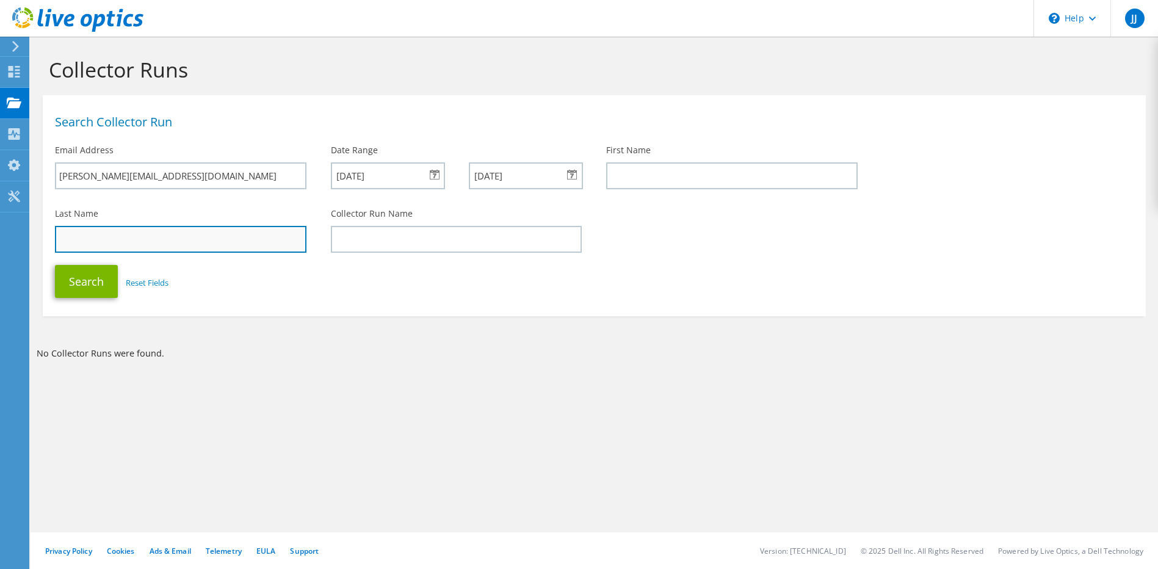
click at [197, 245] on input "text" at bounding box center [180, 239] width 251 height 27
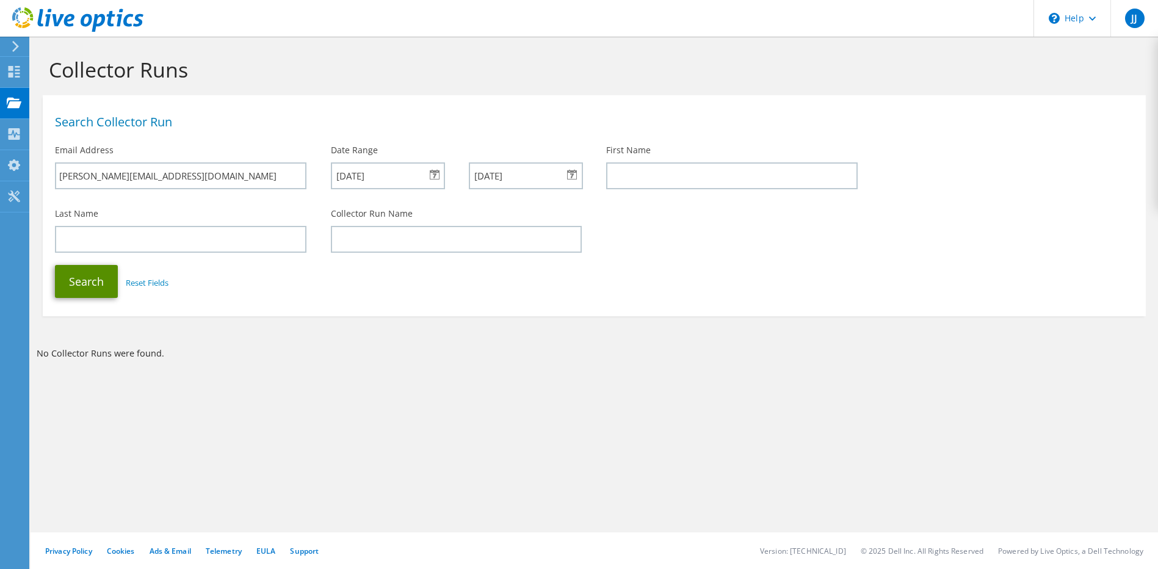
click at [104, 285] on button "Search" at bounding box center [86, 281] width 63 height 33
click at [633, 177] on input "text" at bounding box center [731, 175] width 251 height 27
type input "Noi"
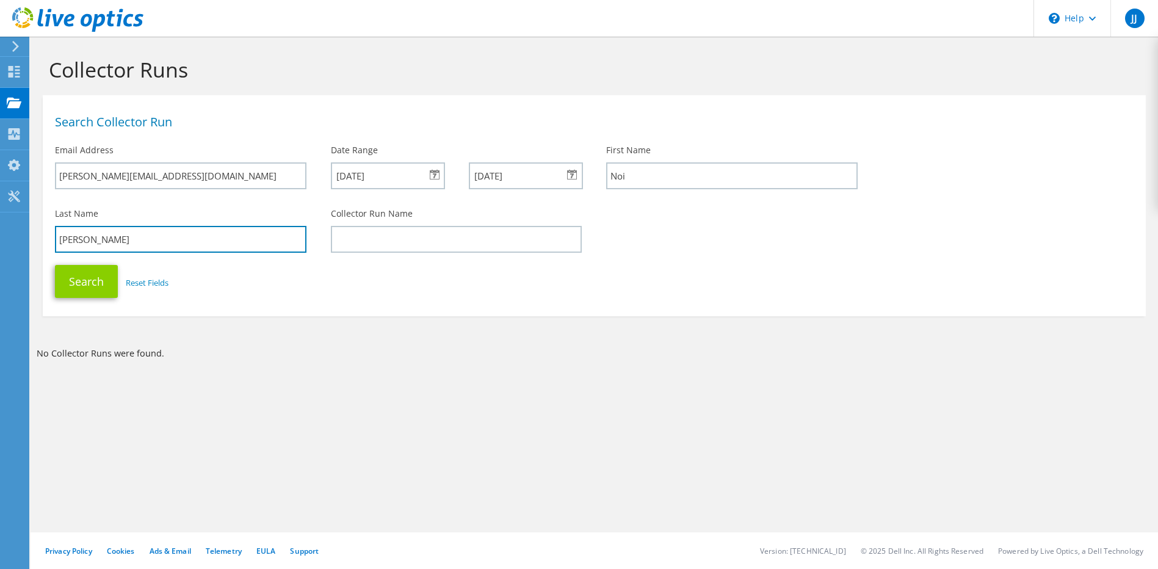
type input "[PERSON_NAME]"
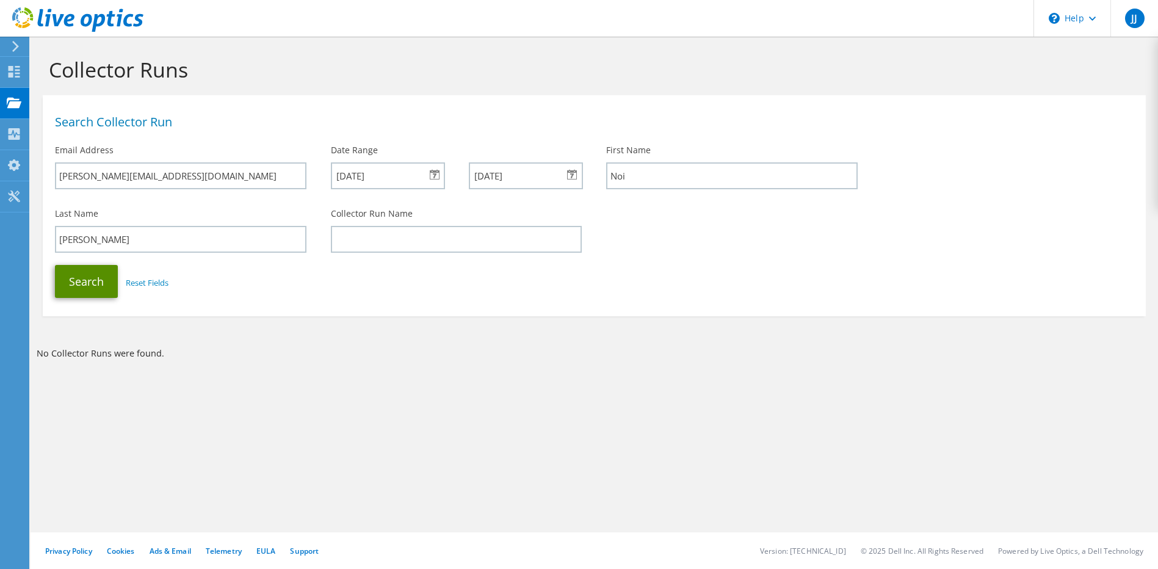
click at [71, 292] on button "Search" at bounding box center [86, 281] width 63 height 33
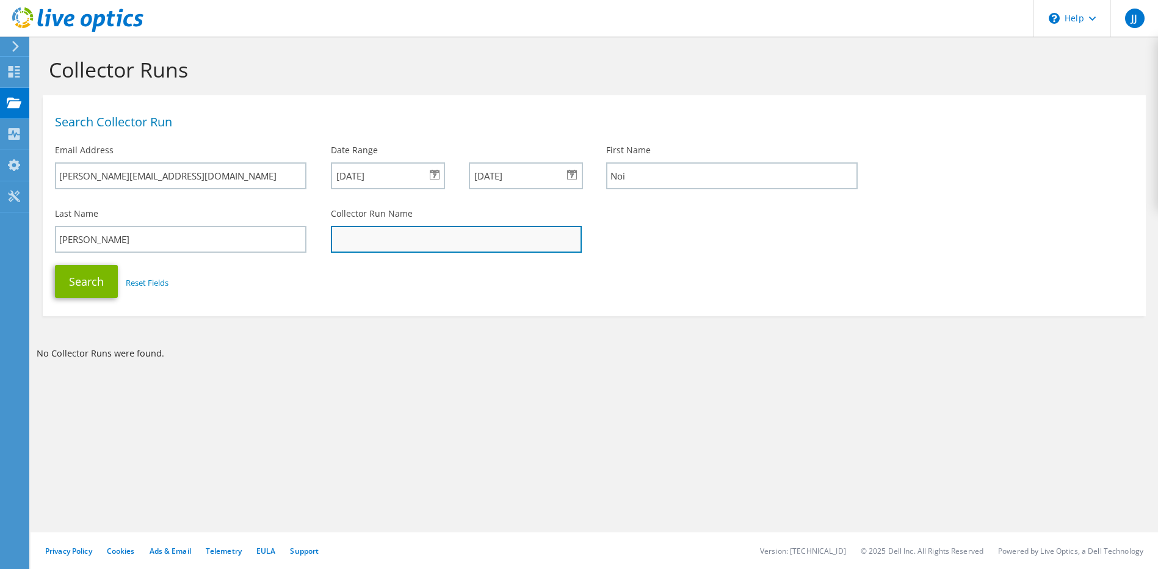
click at [368, 230] on input "text" at bounding box center [456, 239] width 251 height 27
type input "W"
type input "S"
type input "Webserver2018"
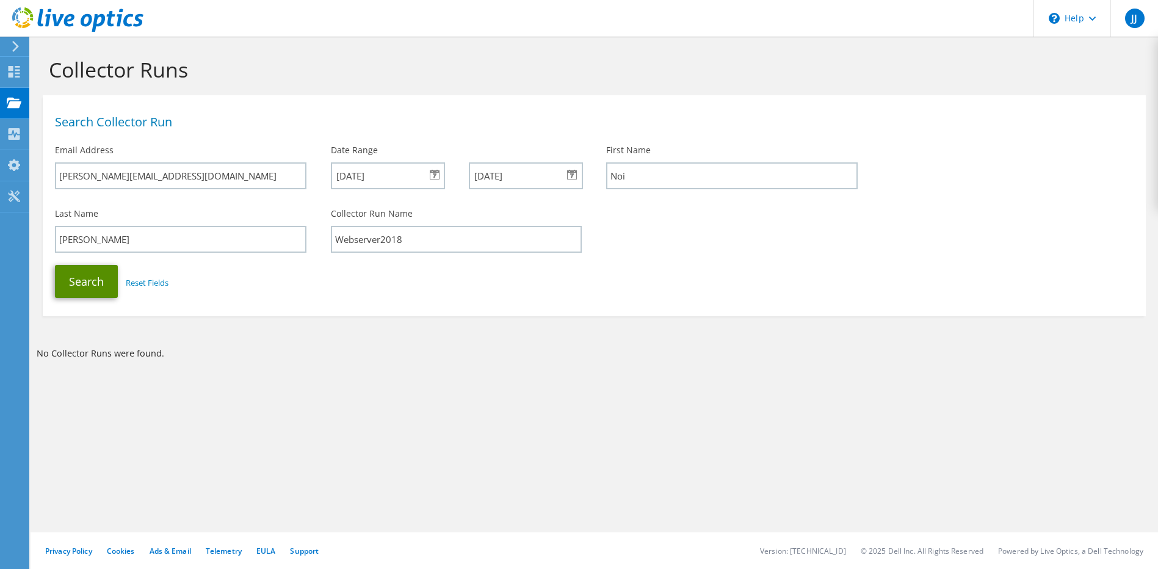
click at [84, 286] on button "Search" at bounding box center [86, 281] width 63 height 33
click at [16, 69] on use at bounding box center [15, 72] width 12 height 12
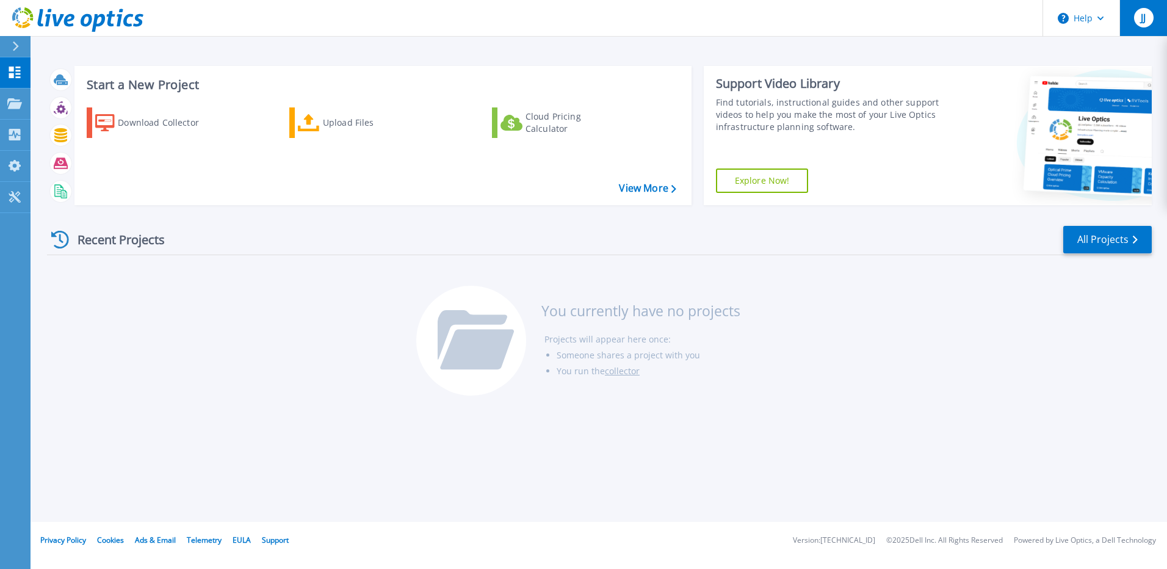
click at [1147, 10] on div "JJ" at bounding box center [1144, 18] width 20 height 20
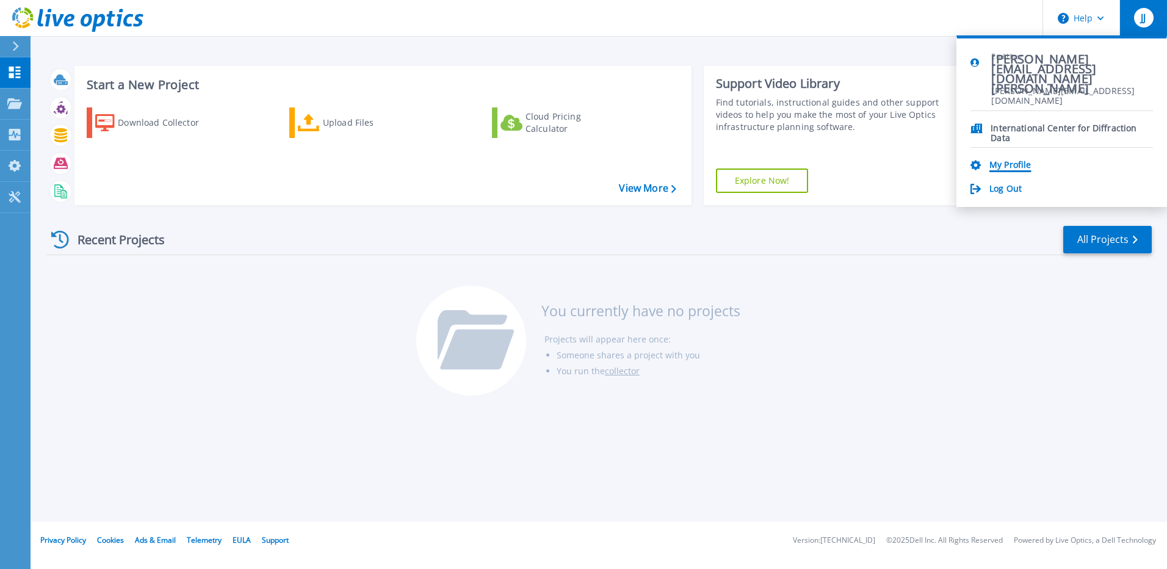
click at [1013, 170] on link "My Profile" at bounding box center [1009, 166] width 41 height 12
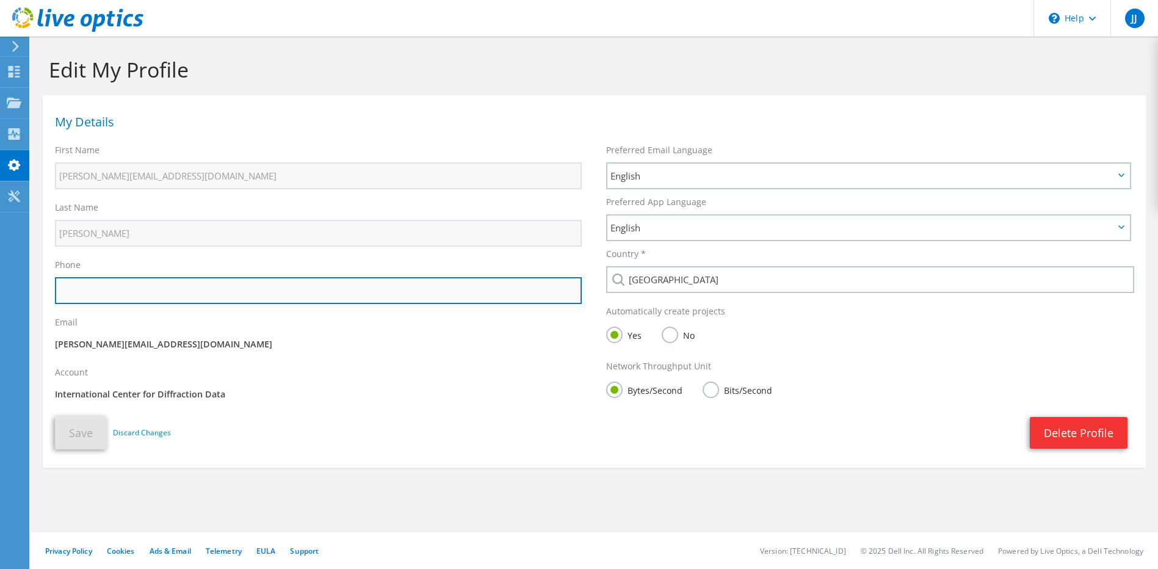
click at [93, 281] on input "text" at bounding box center [318, 290] width 527 height 27
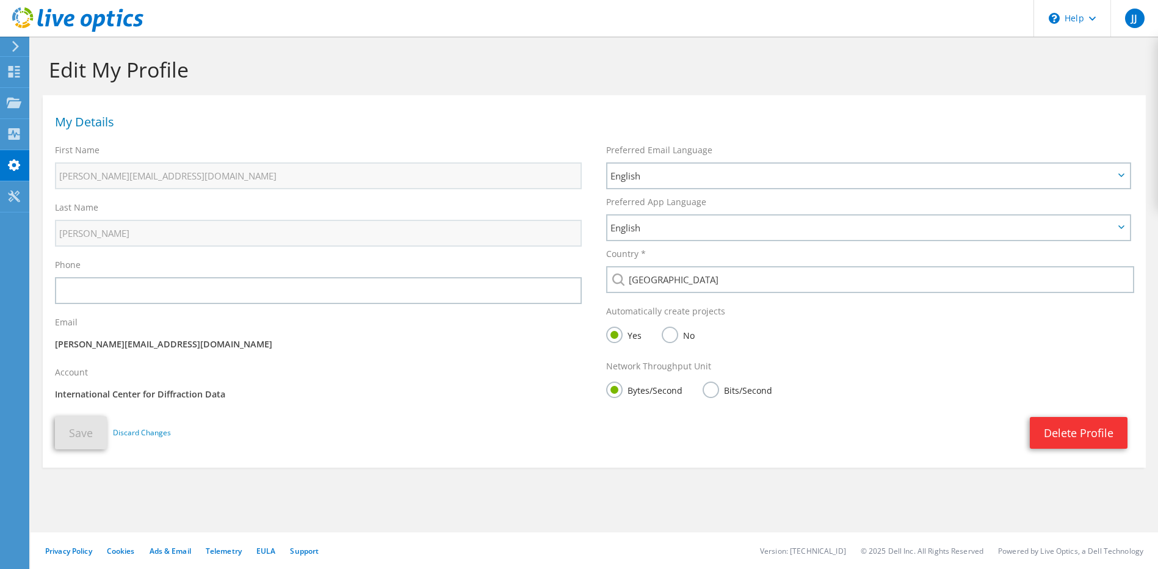
click at [15, 41] on icon at bounding box center [15, 46] width 9 height 11
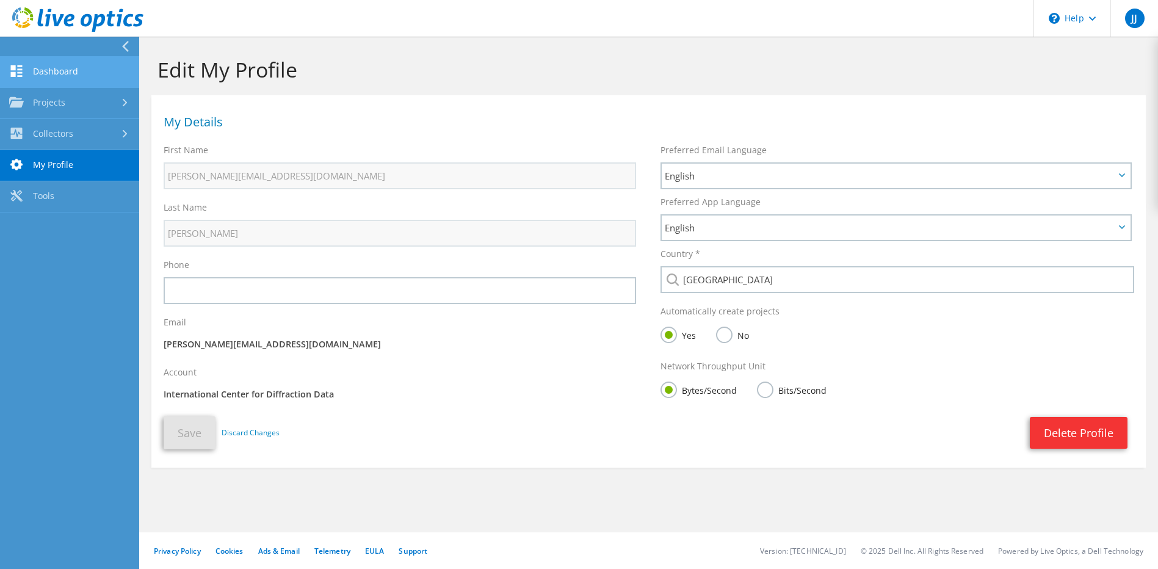
click at [62, 74] on link "Dashboard" at bounding box center [69, 72] width 139 height 31
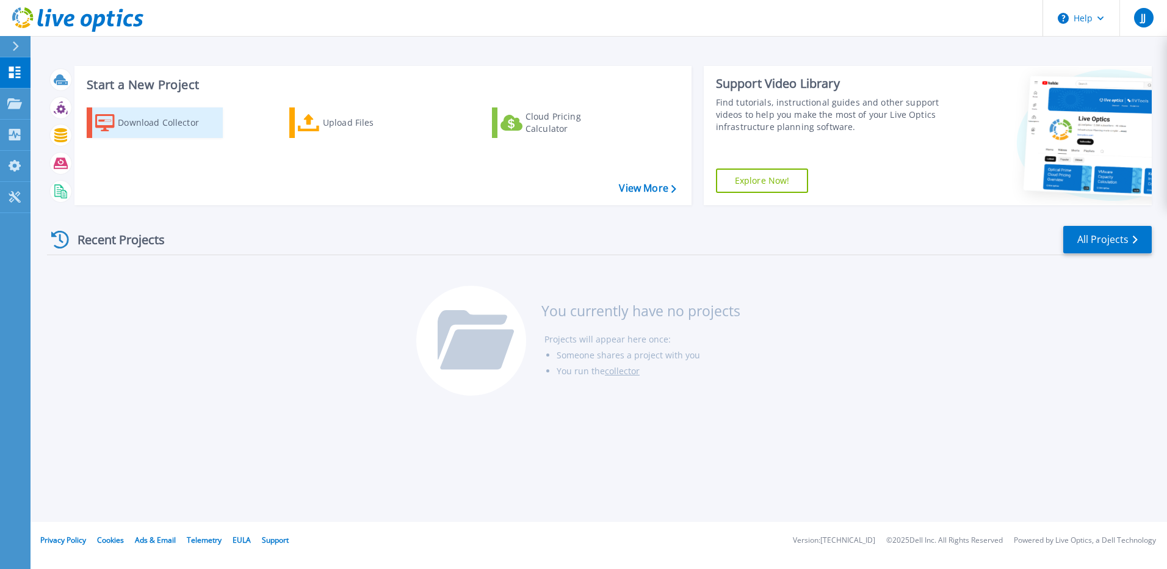
click at [178, 121] on div "Download Collector" at bounding box center [167, 122] width 98 height 24
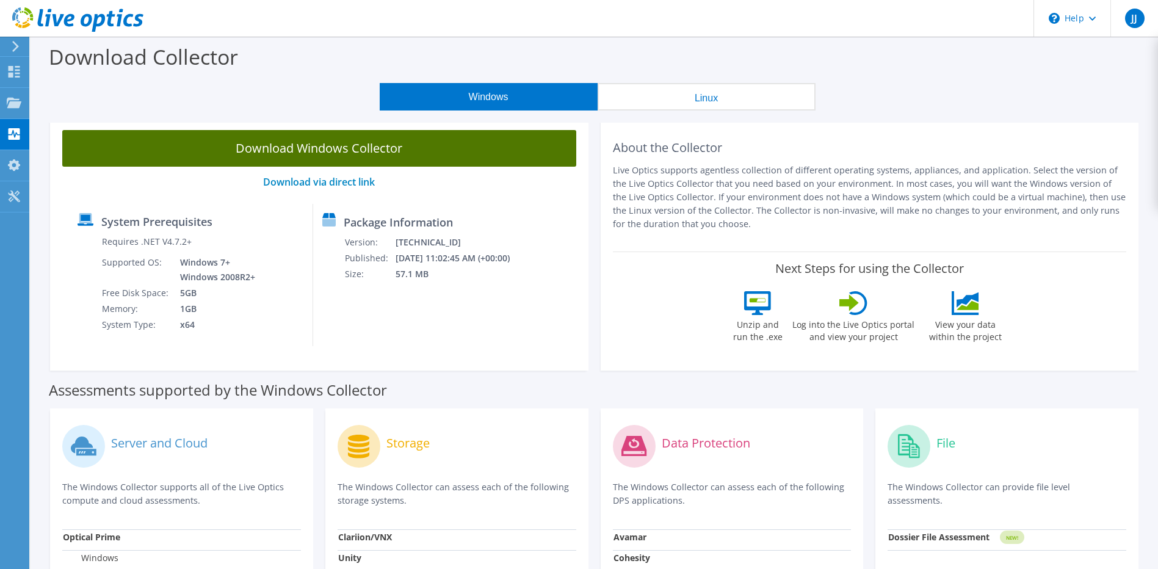
click at [350, 152] on link "Download Windows Collector" at bounding box center [319, 148] width 514 height 37
